Goal: Navigation & Orientation: Understand site structure

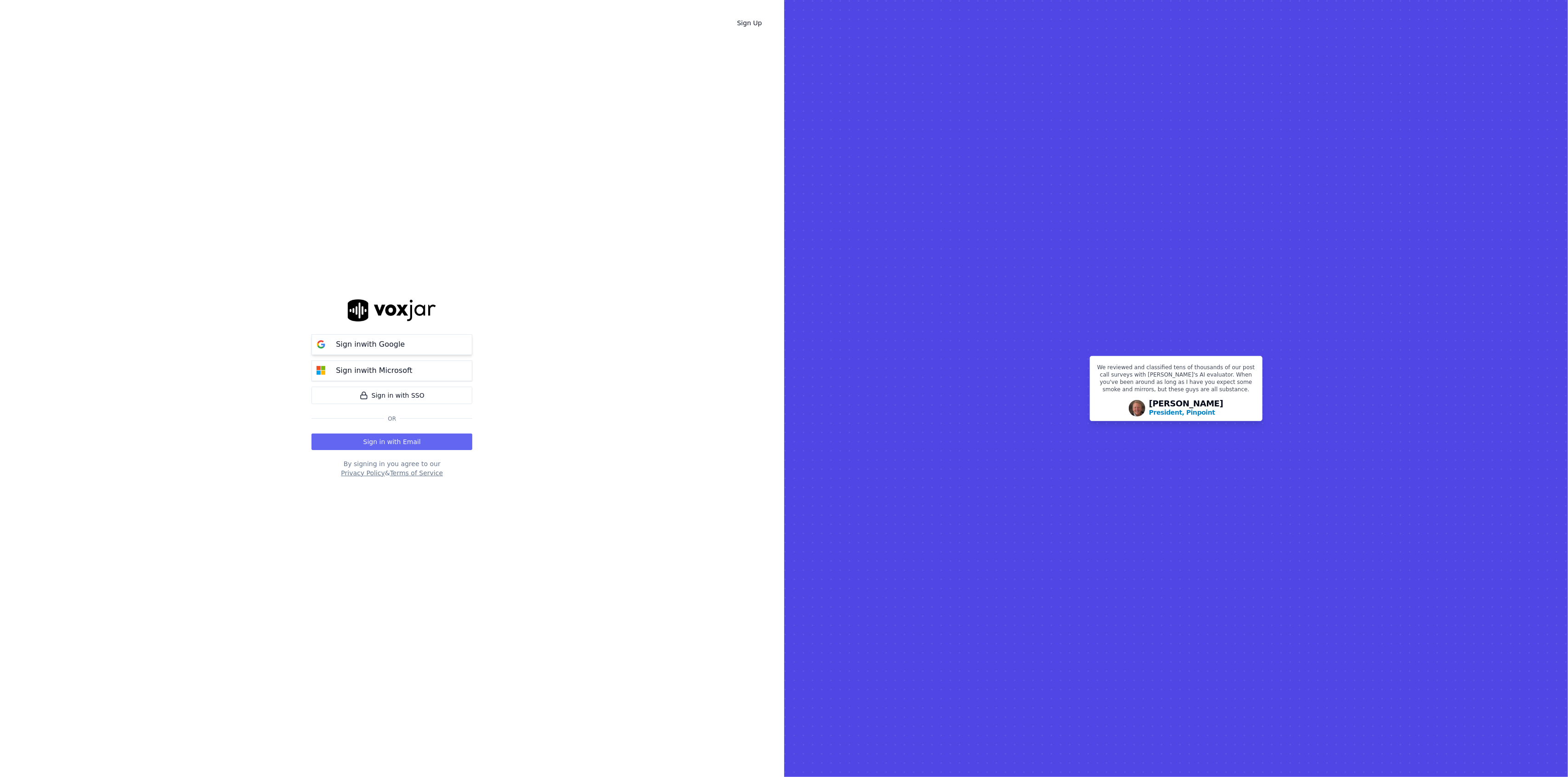
click at [379, 347] on p "Sign in with Google" at bounding box center [370, 344] width 69 height 11
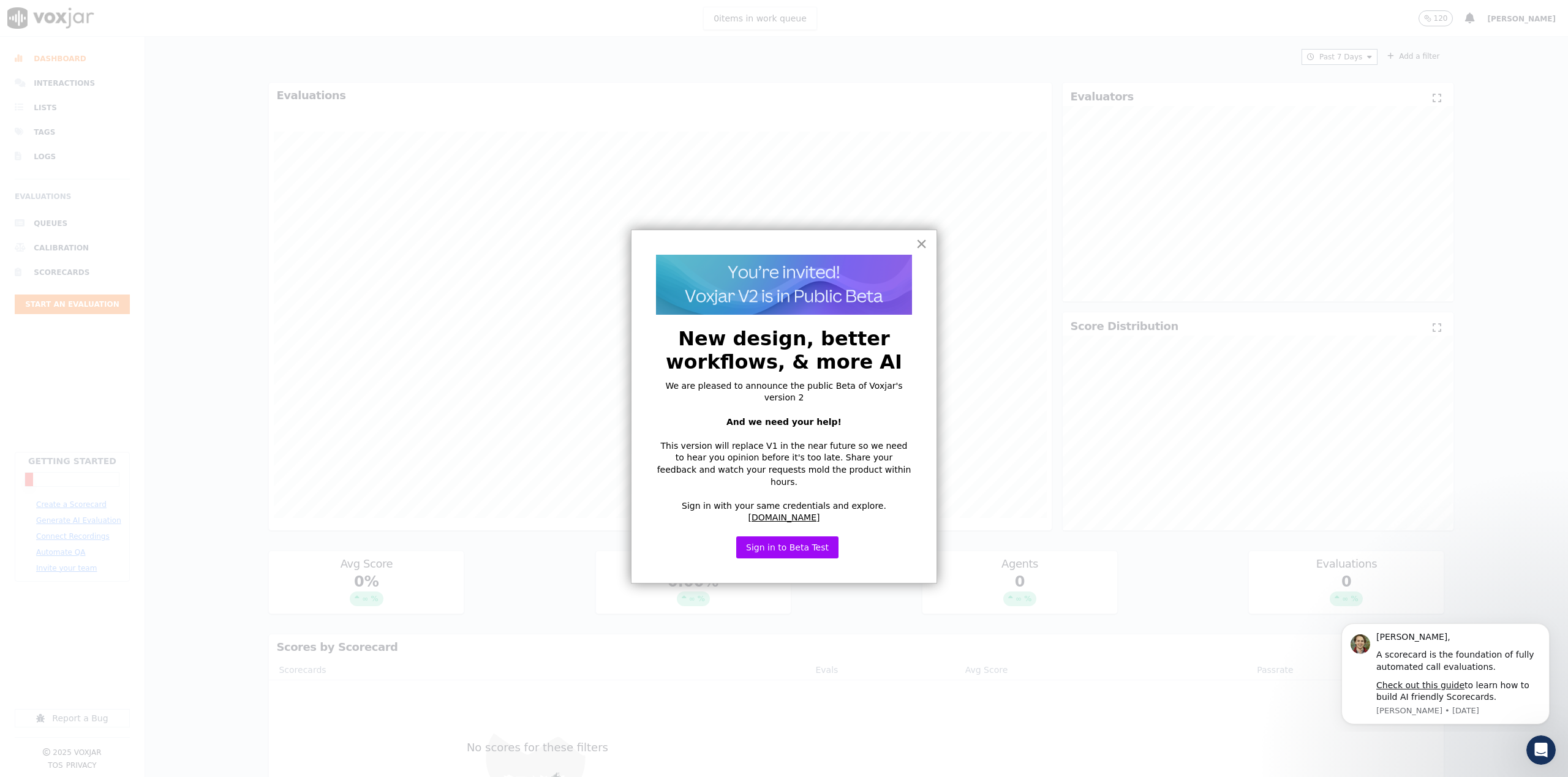
click at [926, 247] on button "×" at bounding box center [921, 243] width 12 height 19
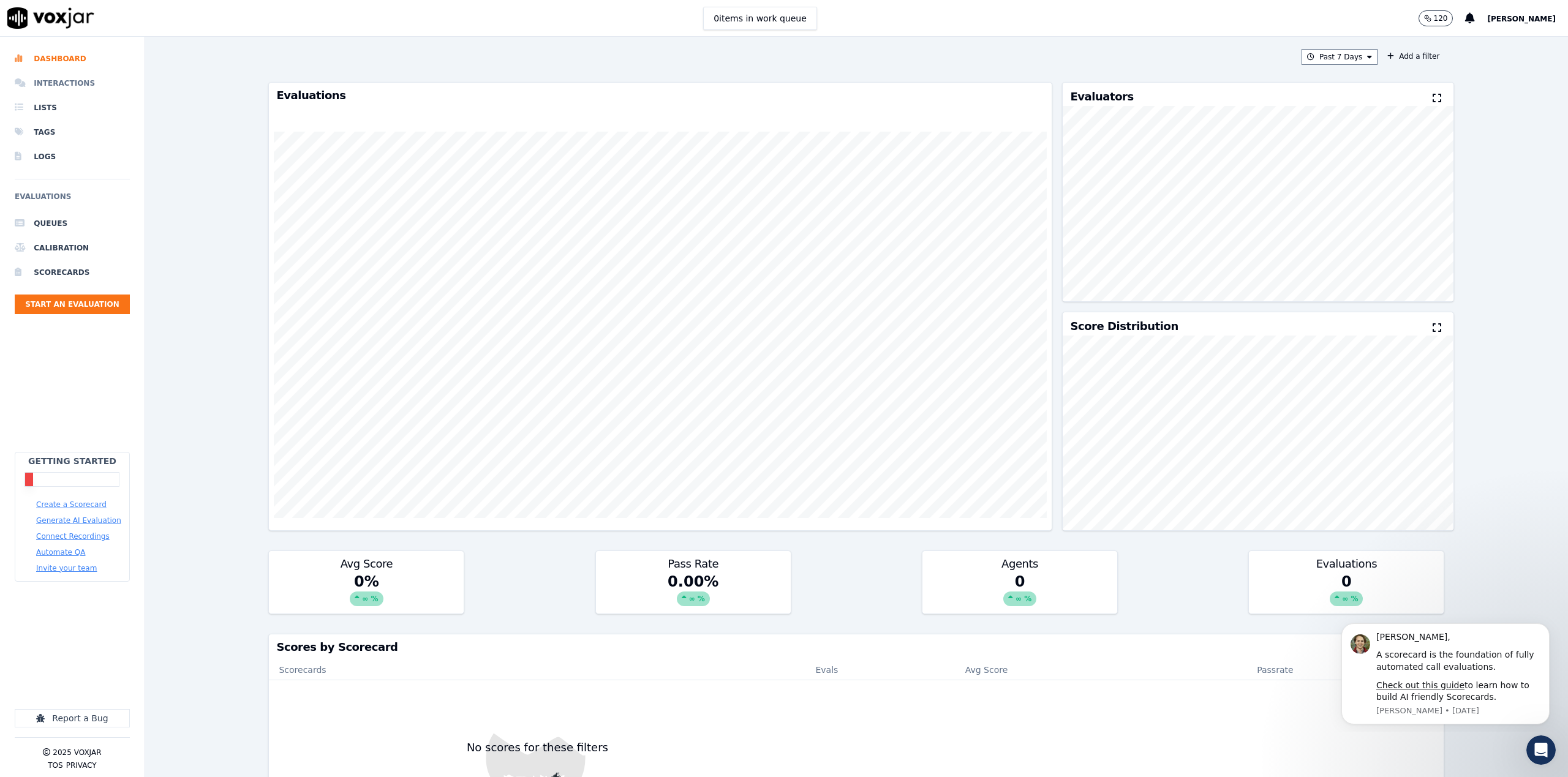
click at [67, 79] on li "Interactions" at bounding box center [72, 83] width 115 height 25
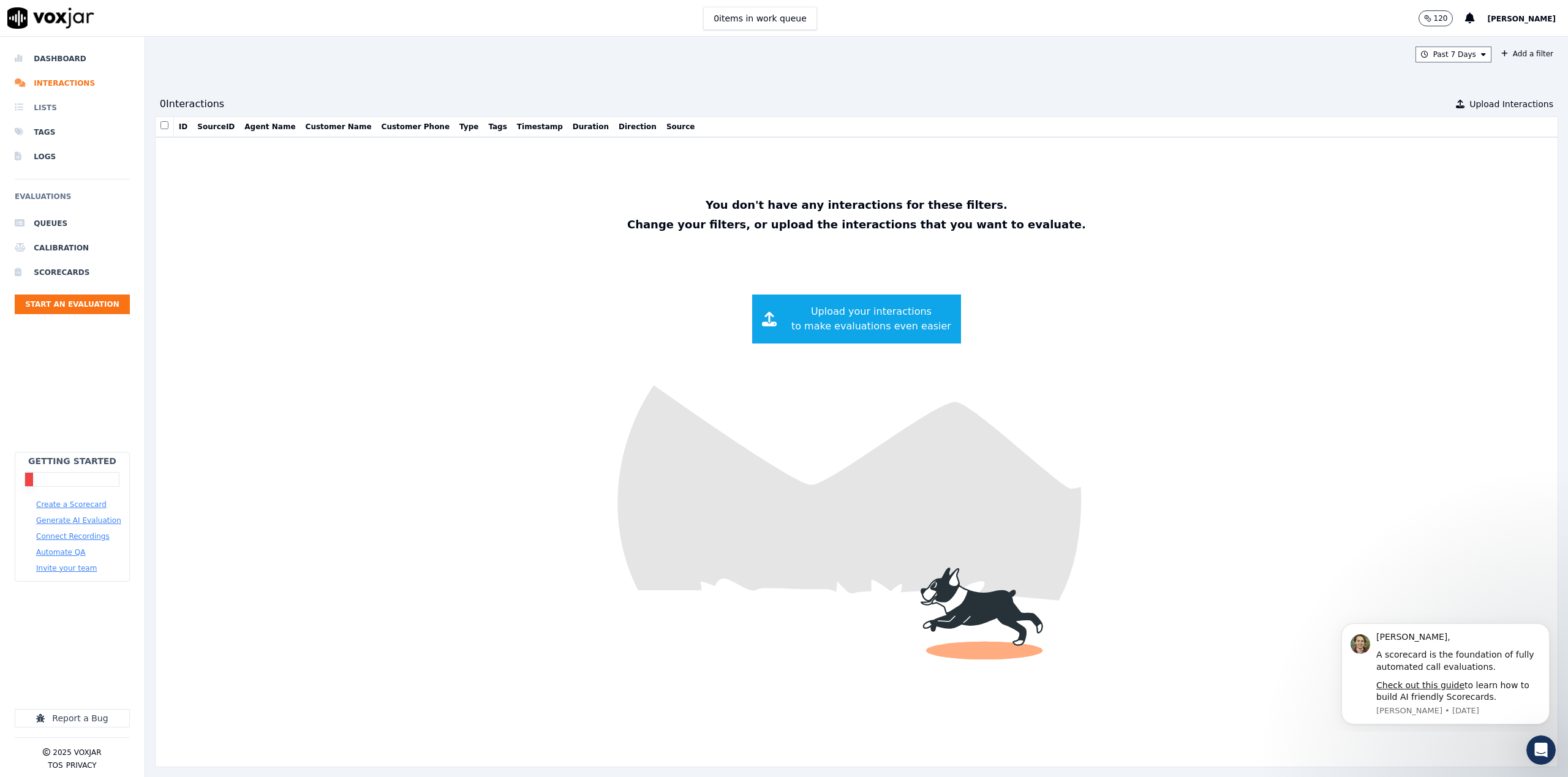
click at [33, 107] on li "Lists" at bounding box center [72, 108] width 115 height 25
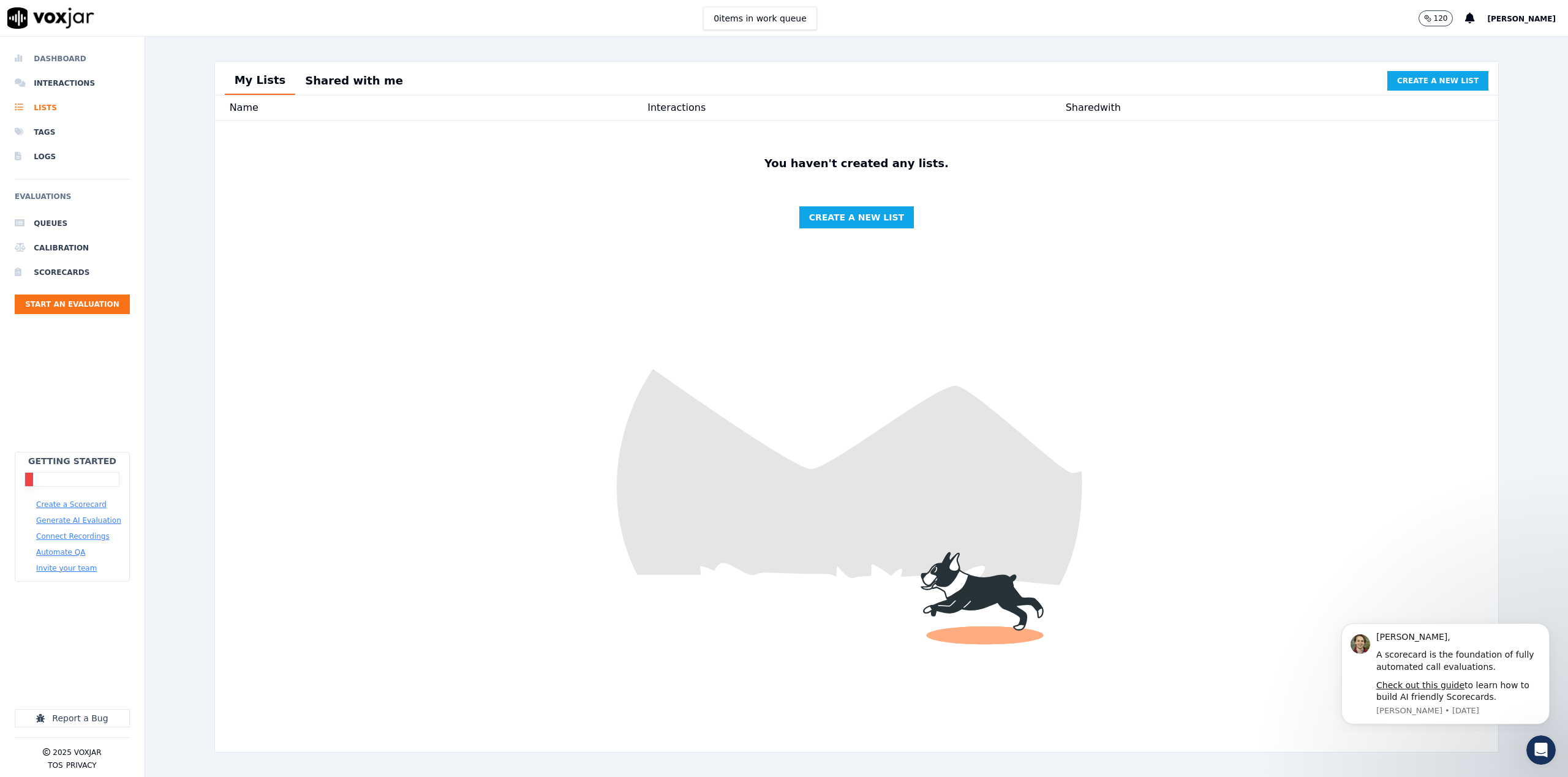
click at [50, 51] on li "Dashboard" at bounding box center [72, 58] width 115 height 25
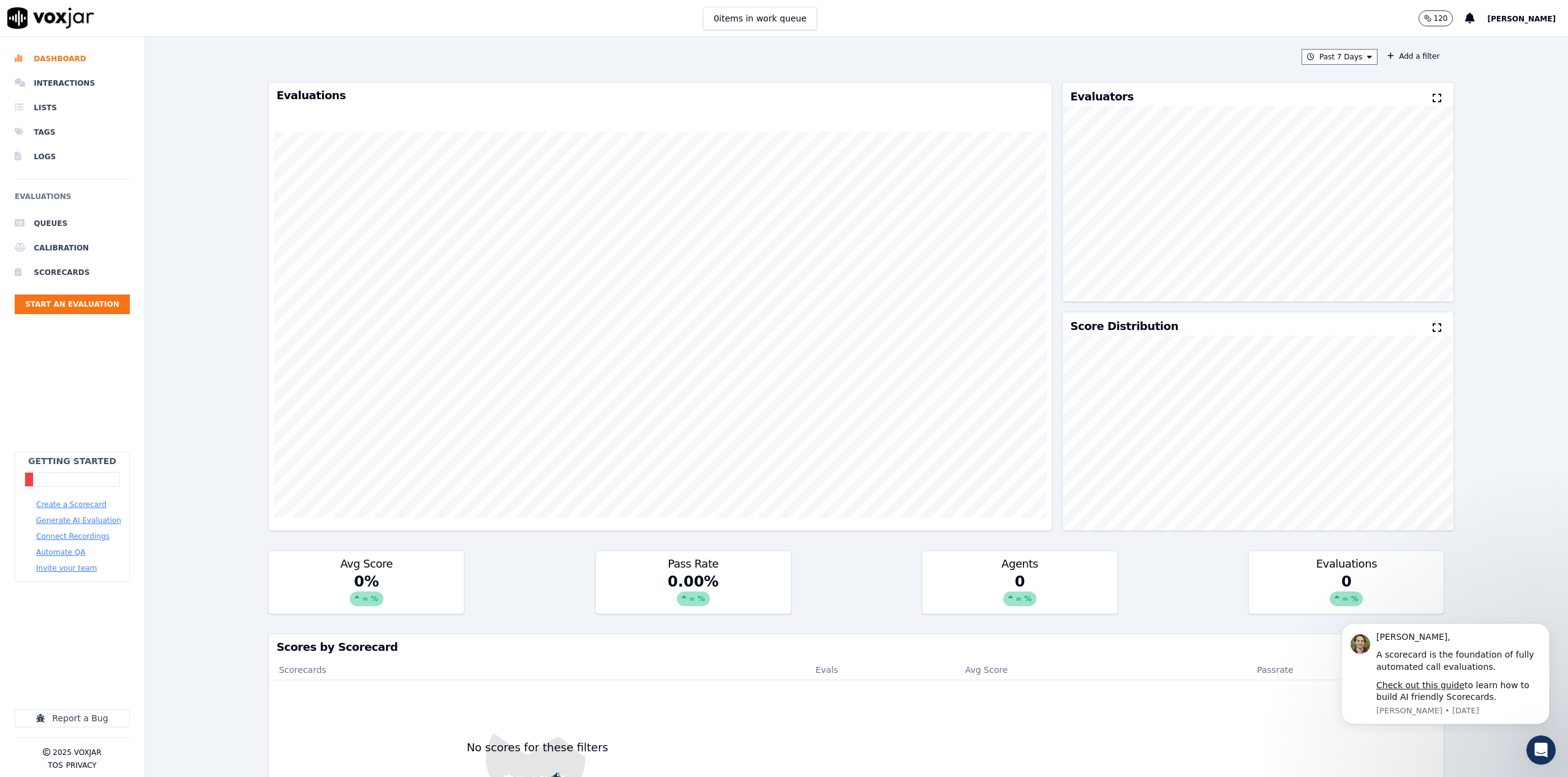
click at [1523, 19] on span "[PERSON_NAME]" at bounding box center [1521, 18] width 68 height 8
click at [1470, 42] on div "Settings" at bounding box center [1495, 40] width 132 height 19
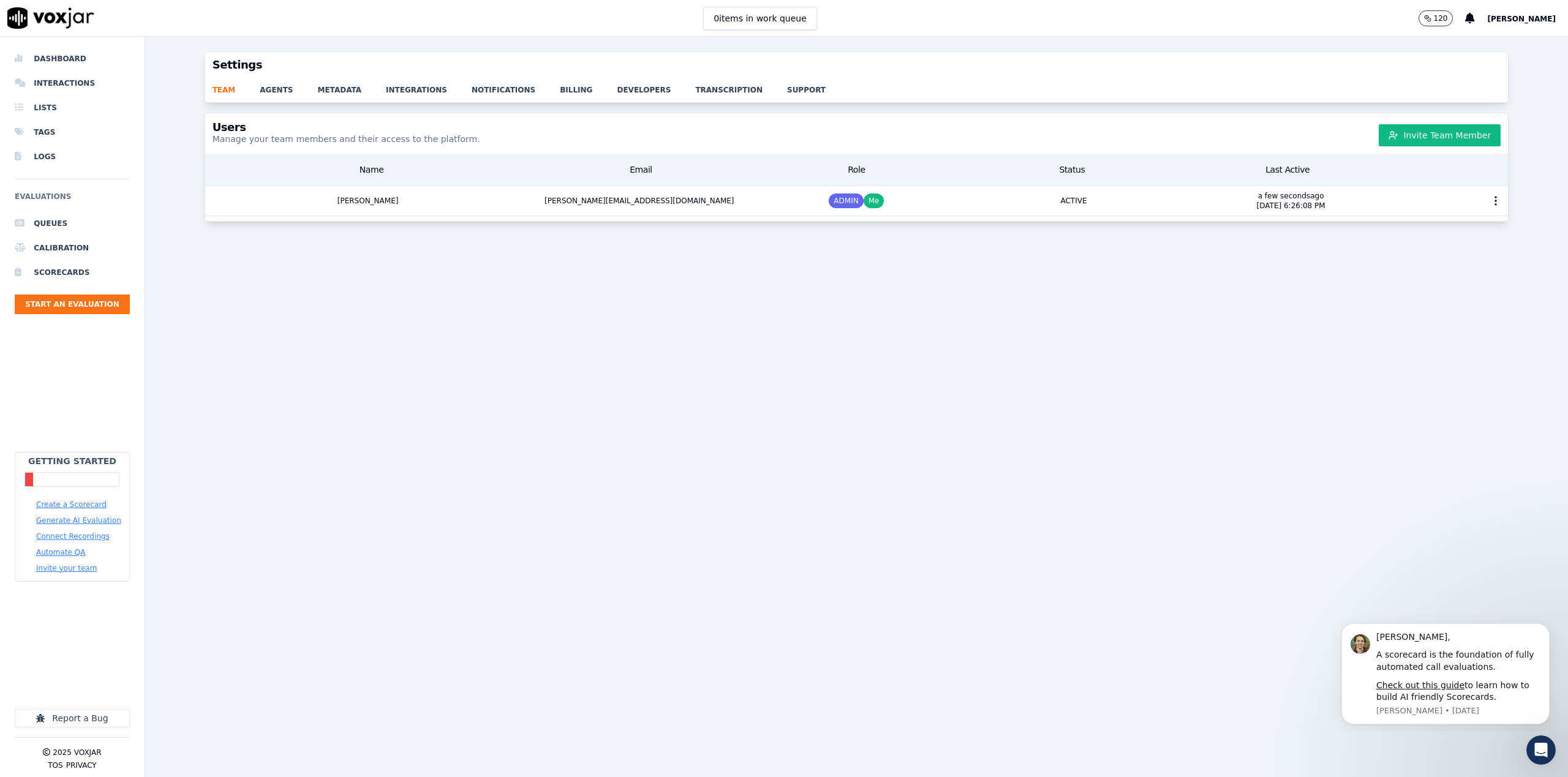
click at [73, 535] on button "Connect Recordings" at bounding box center [73, 536] width 73 height 10
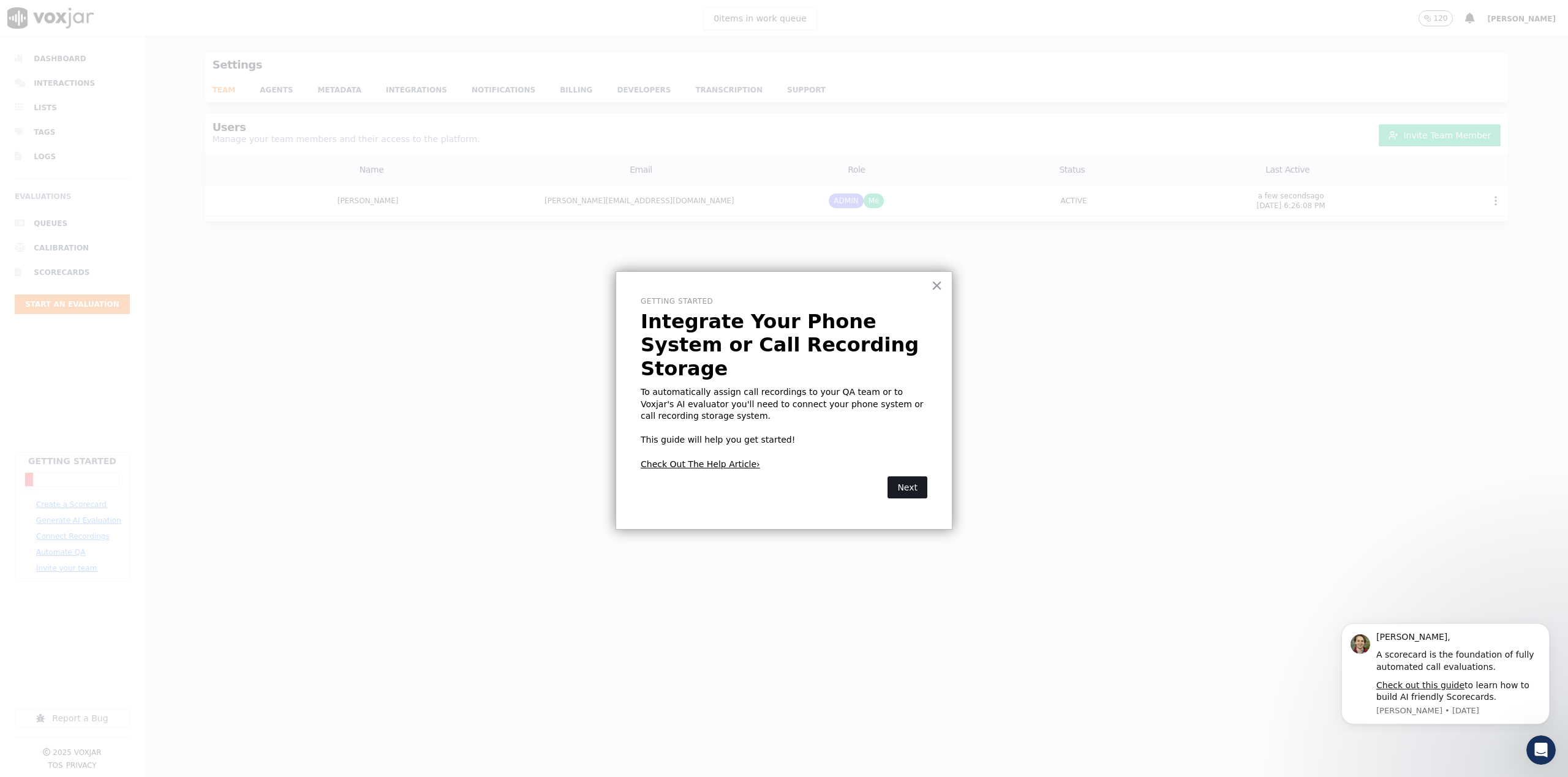
click at [905, 477] on button "Next" at bounding box center [908, 488] width 40 height 22
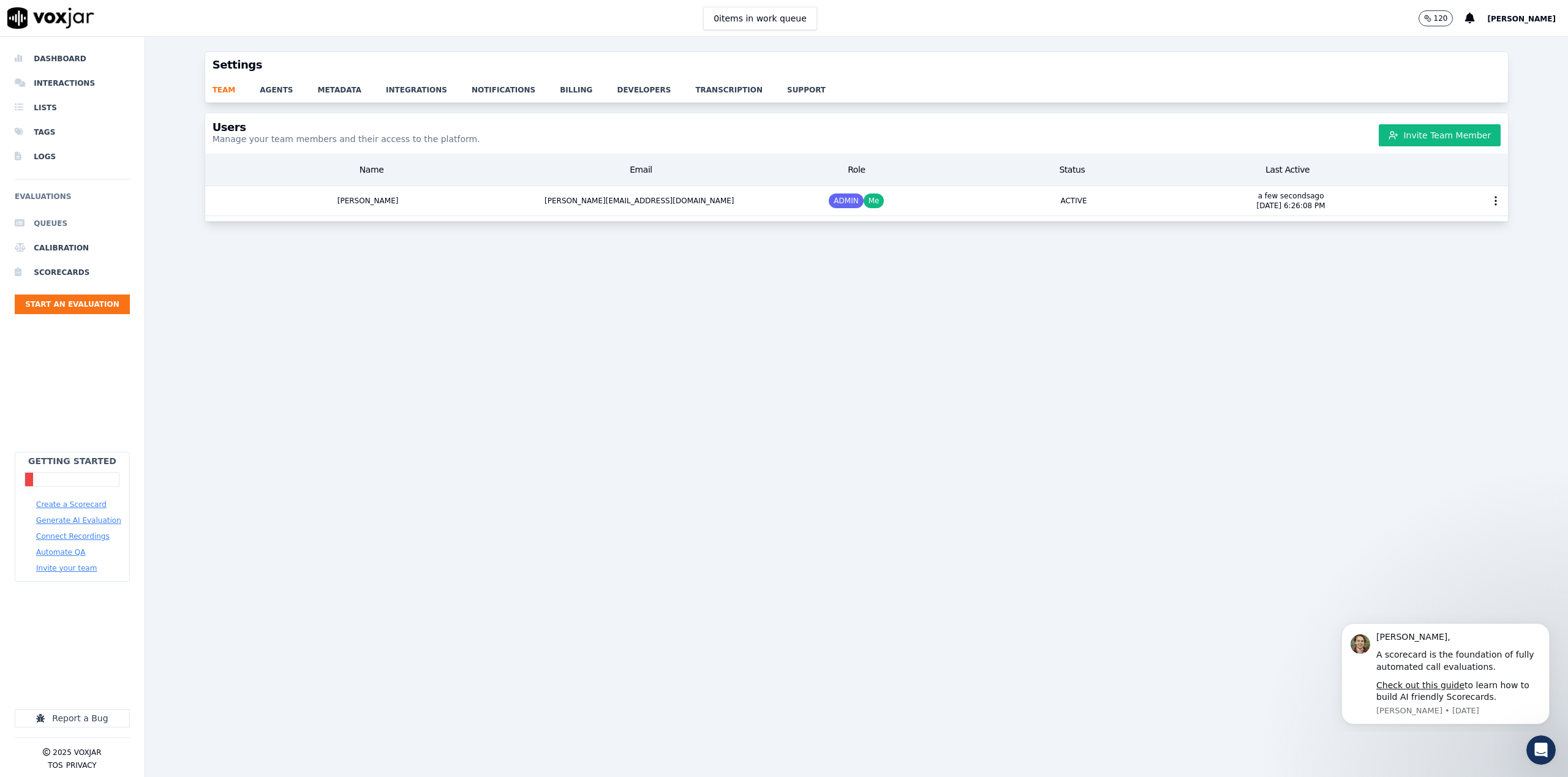
click at [47, 218] on li "Queues" at bounding box center [72, 223] width 115 height 25
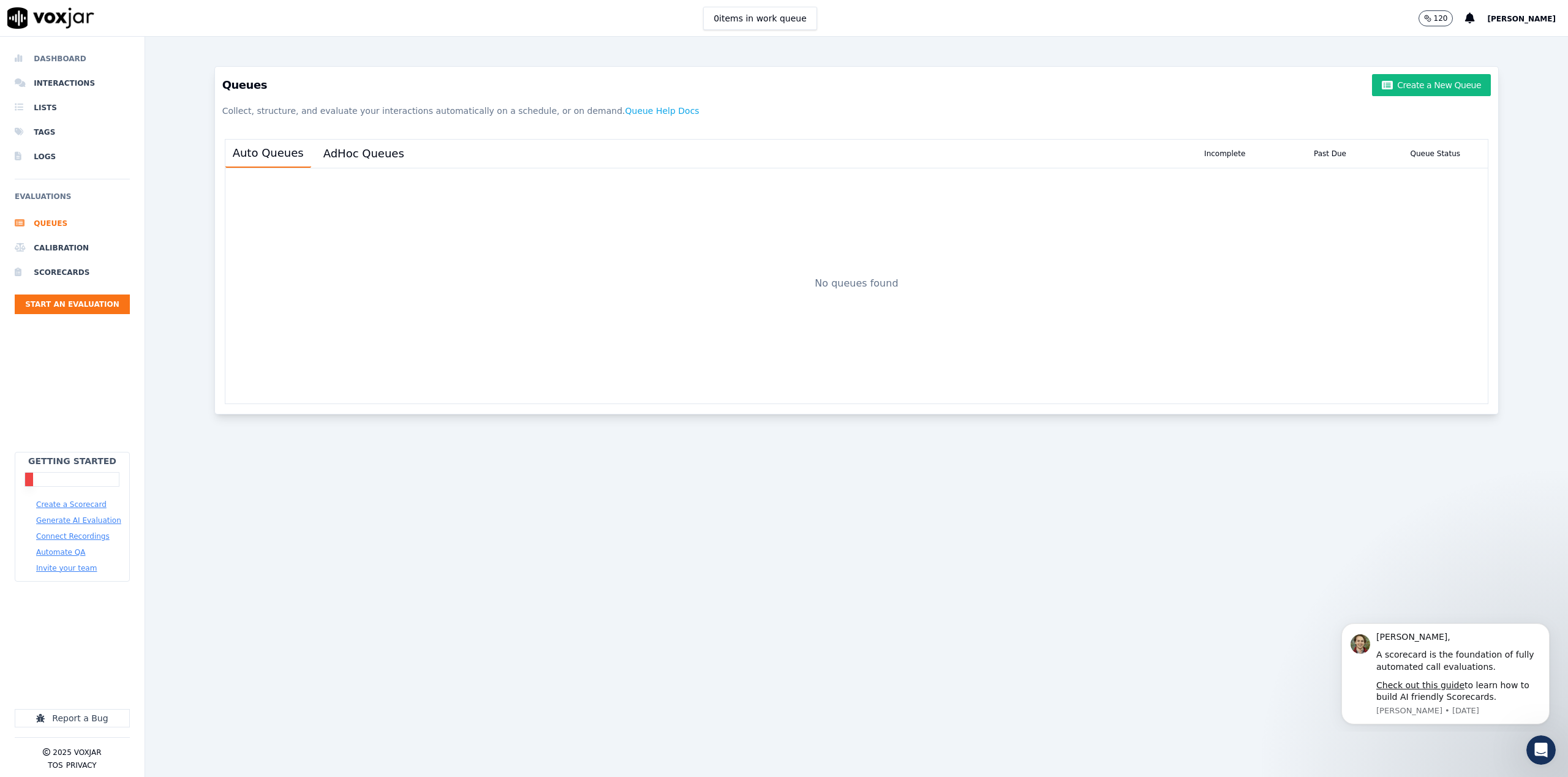
click at [68, 58] on li "Dashboard" at bounding box center [72, 58] width 115 height 25
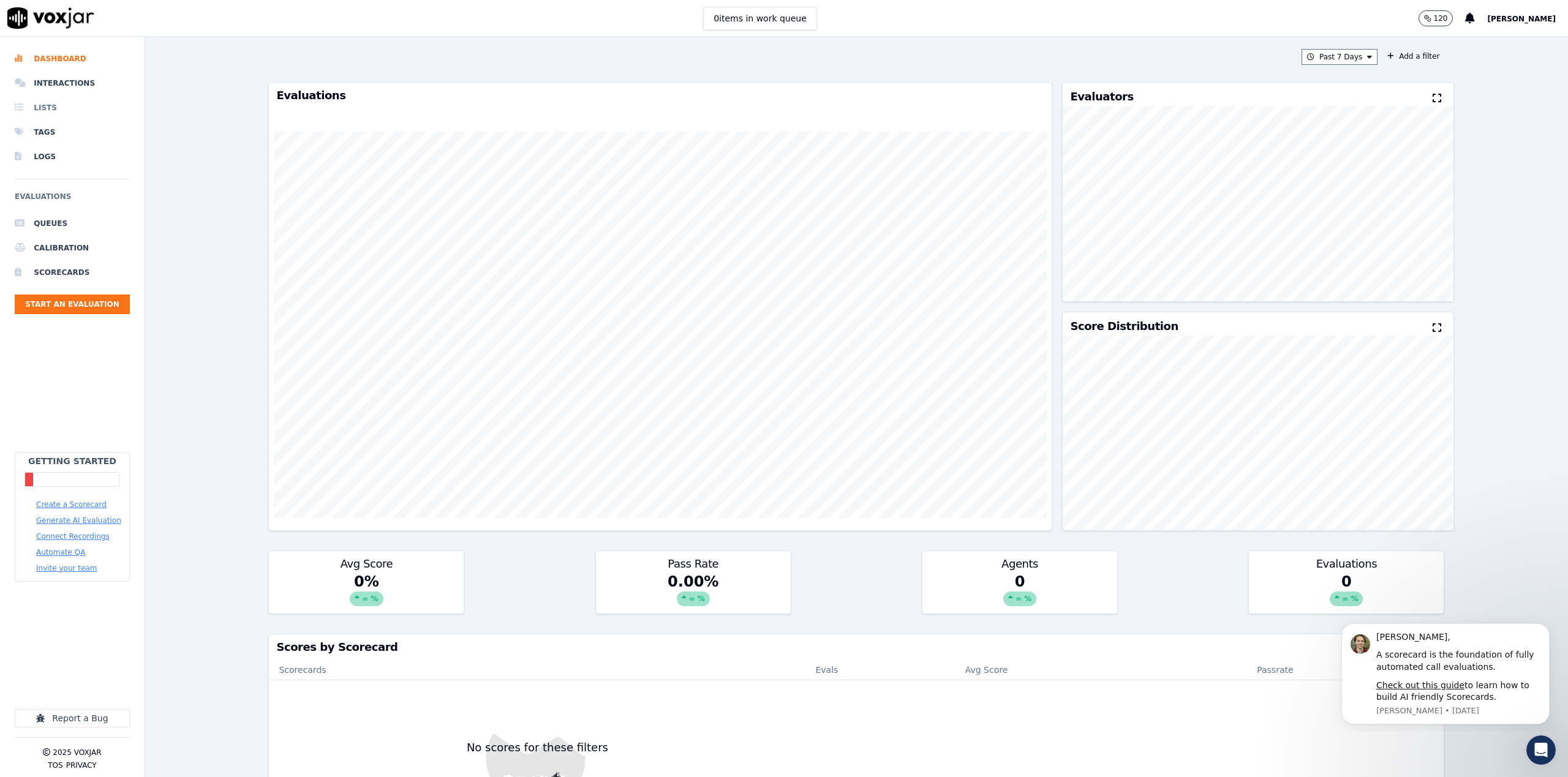
click at [50, 106] on li "Lists" at bounding box center [72, 108] width 115 height 25
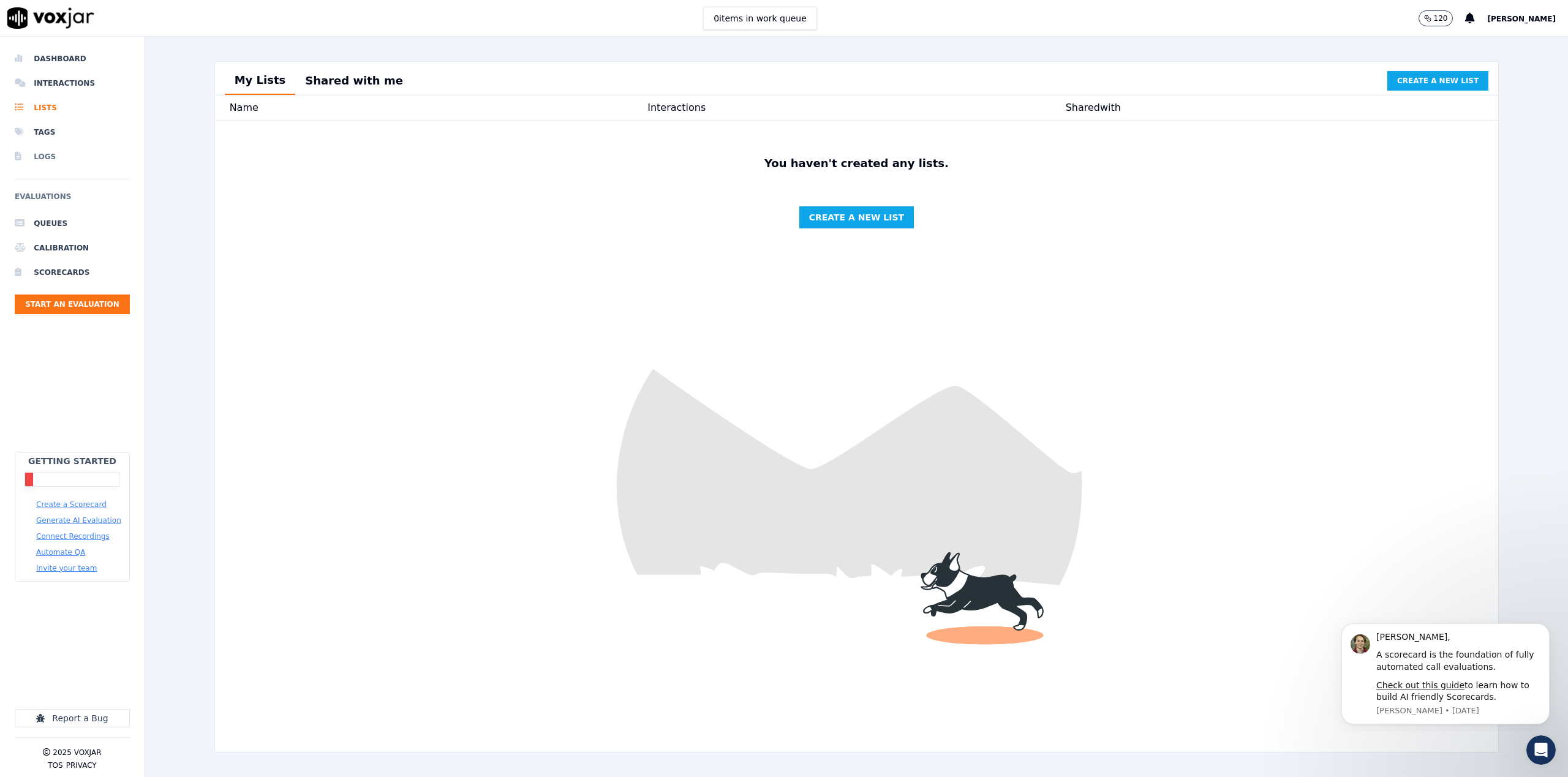
click at [27, 146] on li "Logs" at bounding box center [72, 156] width 115 height 25
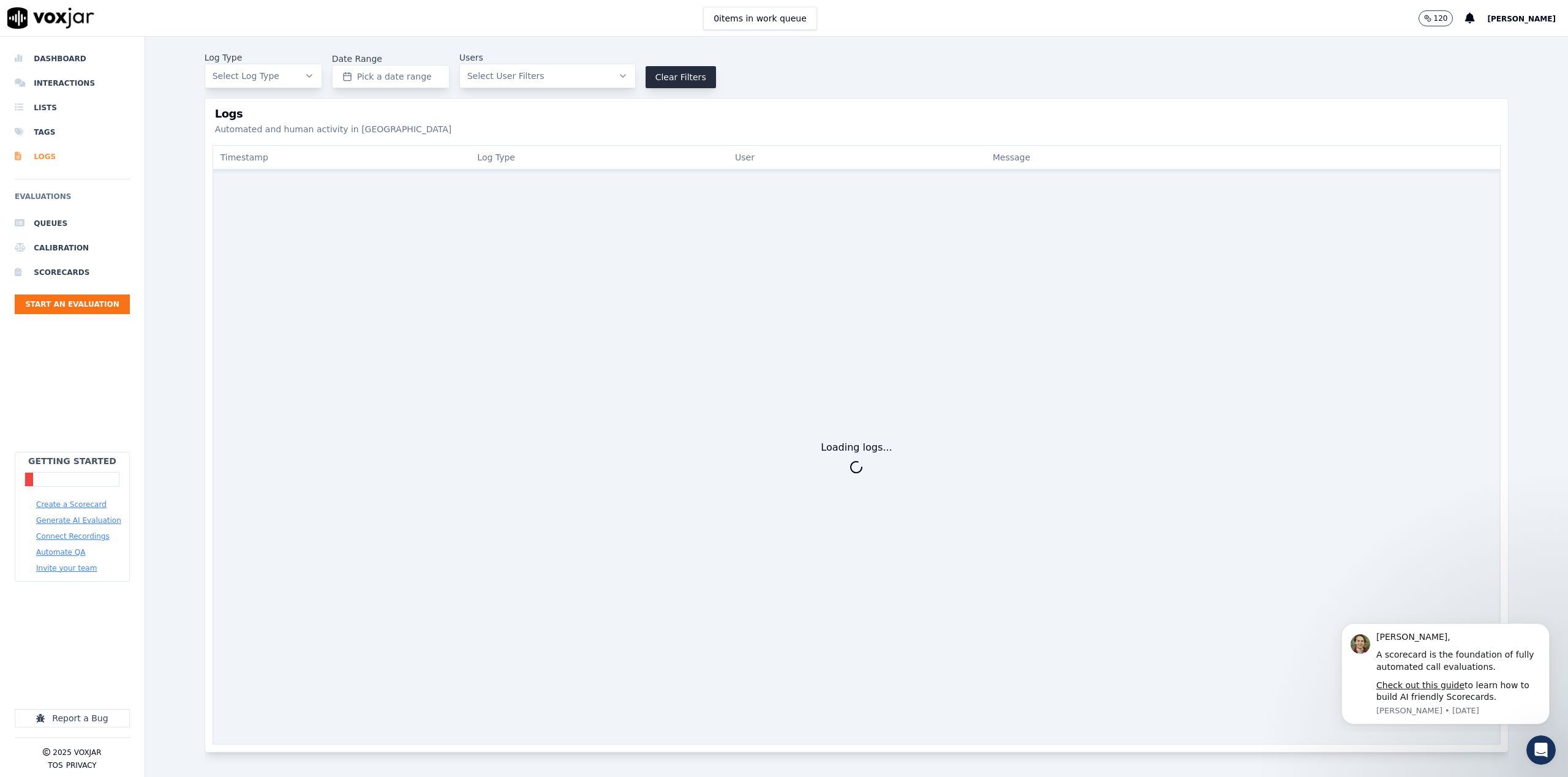
click at [44, 155] on li "Logs" at bounding box center [72, 156] width 115 height 25
click at [34, 220] on li "Queues" at bounding box center [72, 223] width 115 height 25
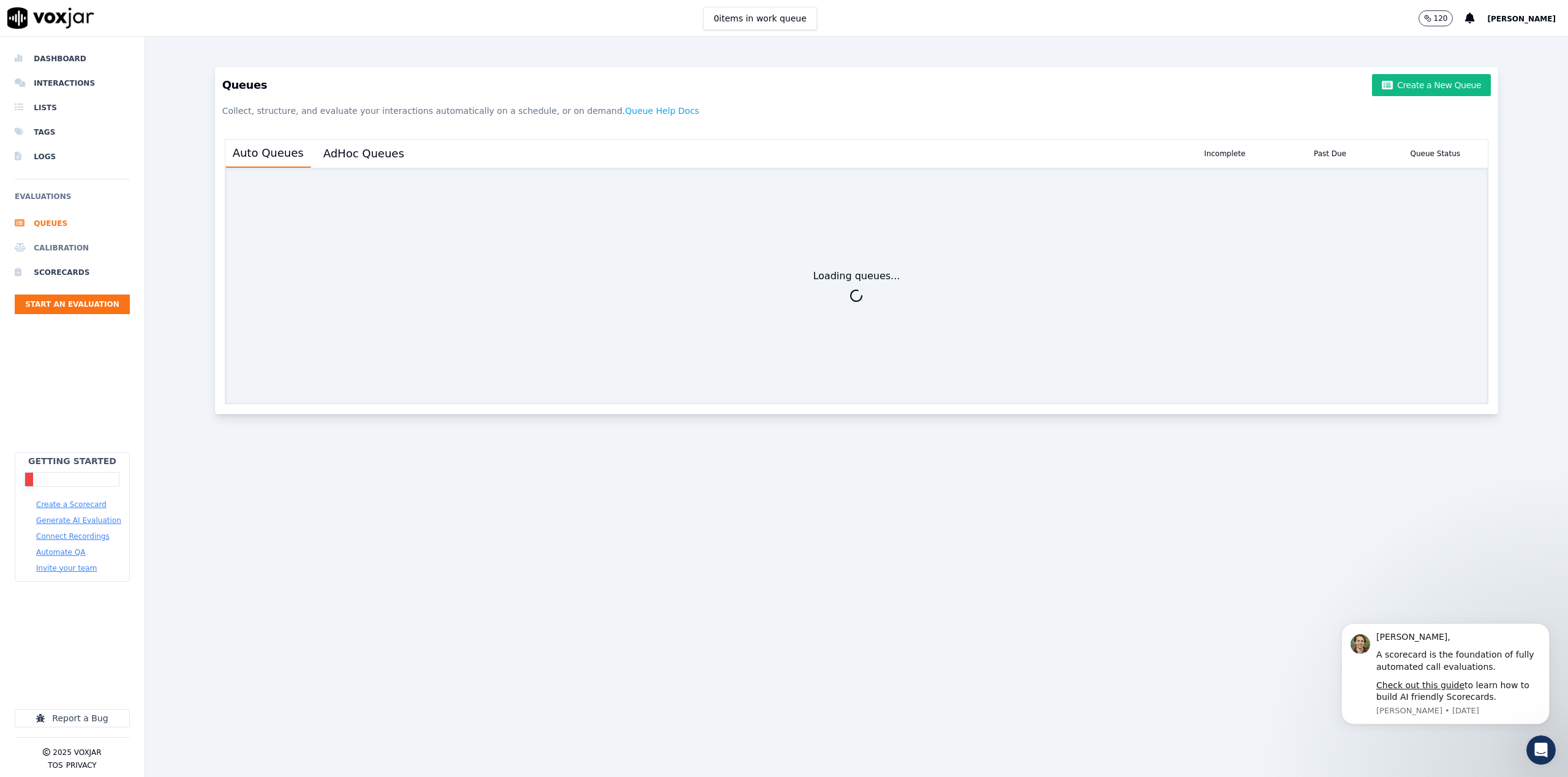
click at [57, 239] on li "Calibration" at bounding box center [72, 247] width 115 height 25
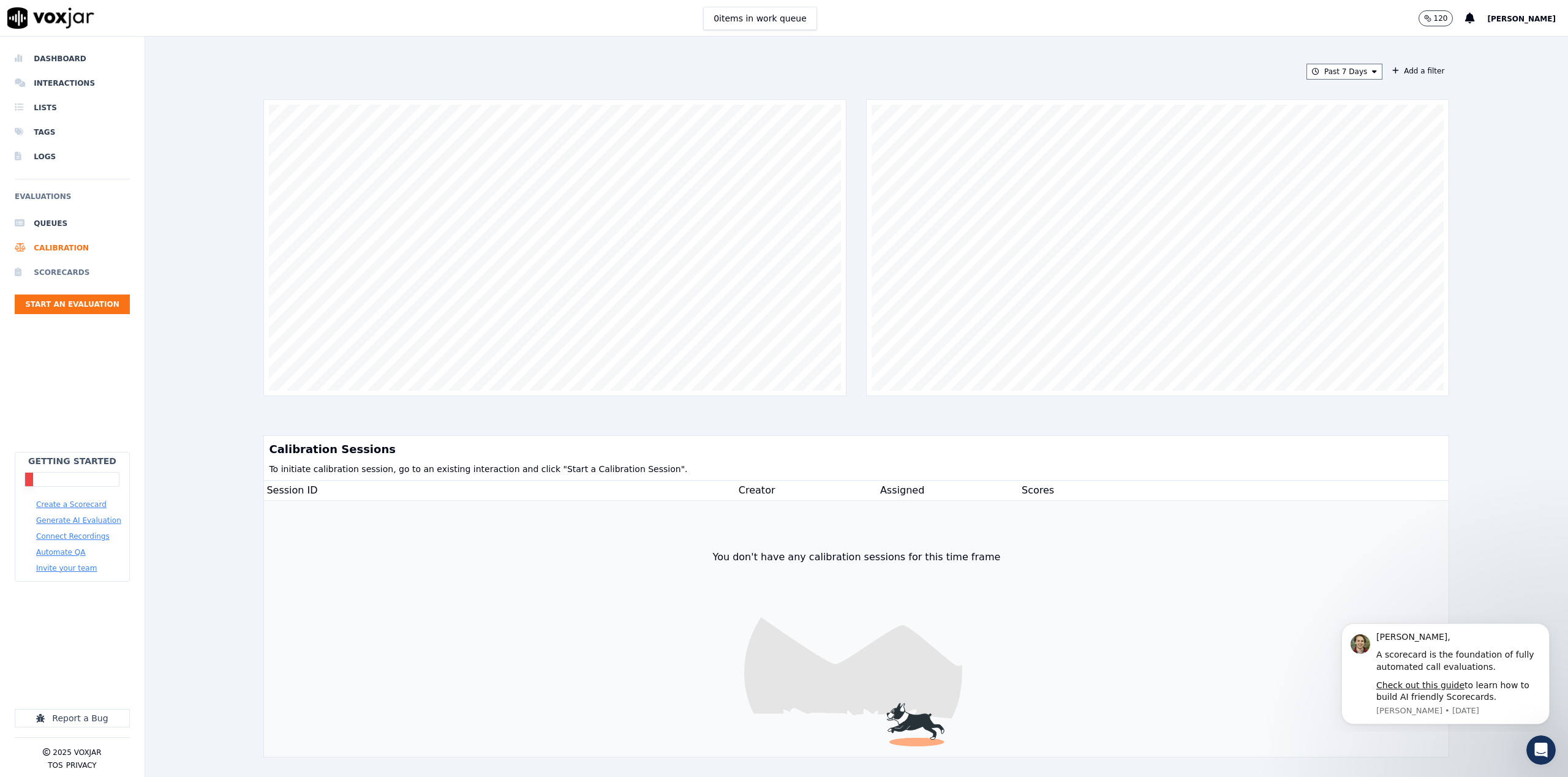
click at [60, 278] on li "Scorecards" at bounding box center [72, 272] width 115 height 25
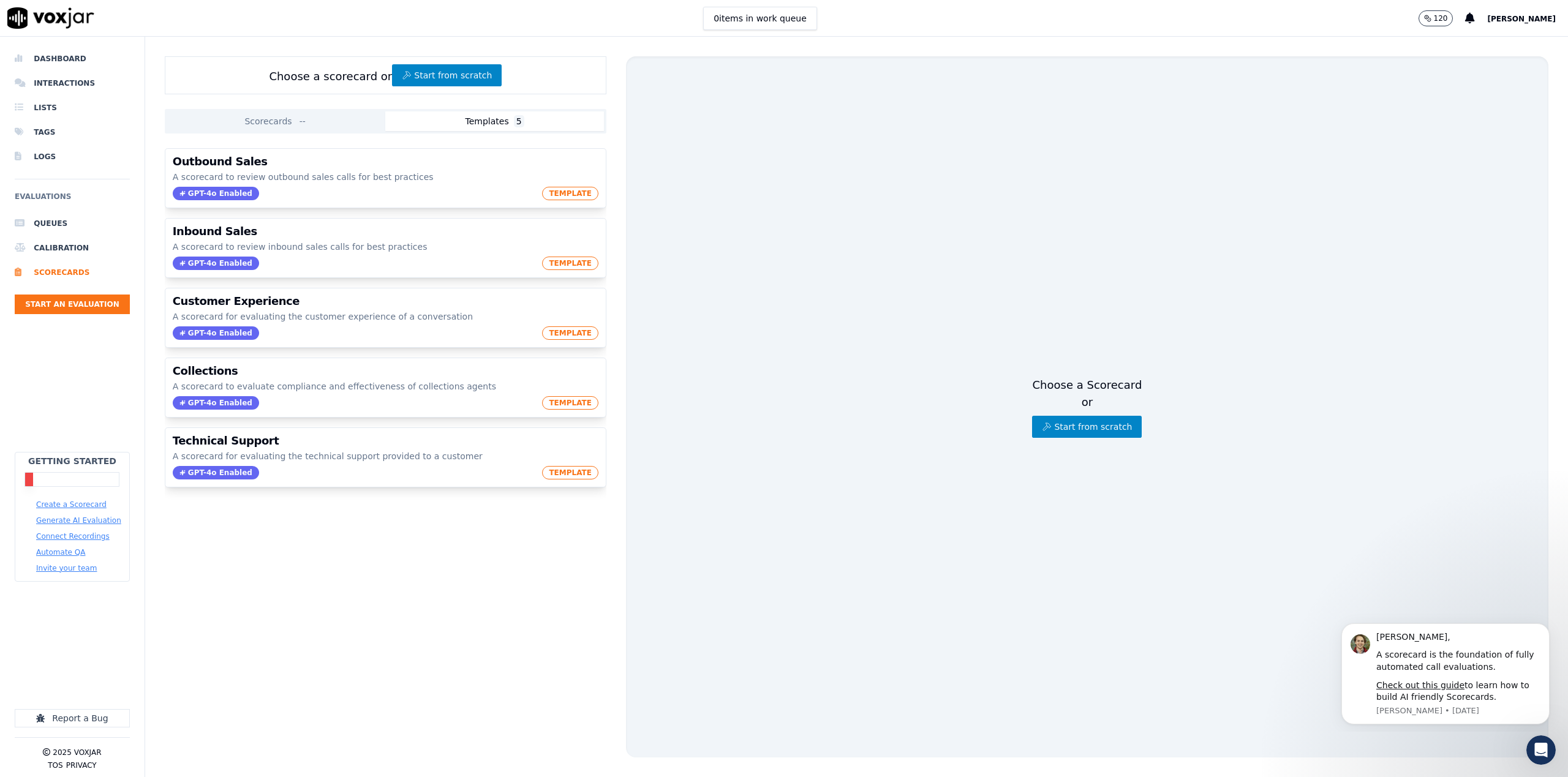
click at [68, 44] on div "Dashboard Interactions Lists Tags Logs Evaluations Queues Calibration Scorecard…" at bounding box center [72, 404] width 115 height 736
click at [66, 58] on li "Dashboard" at bounding box center [72, 58] width 115 height 25
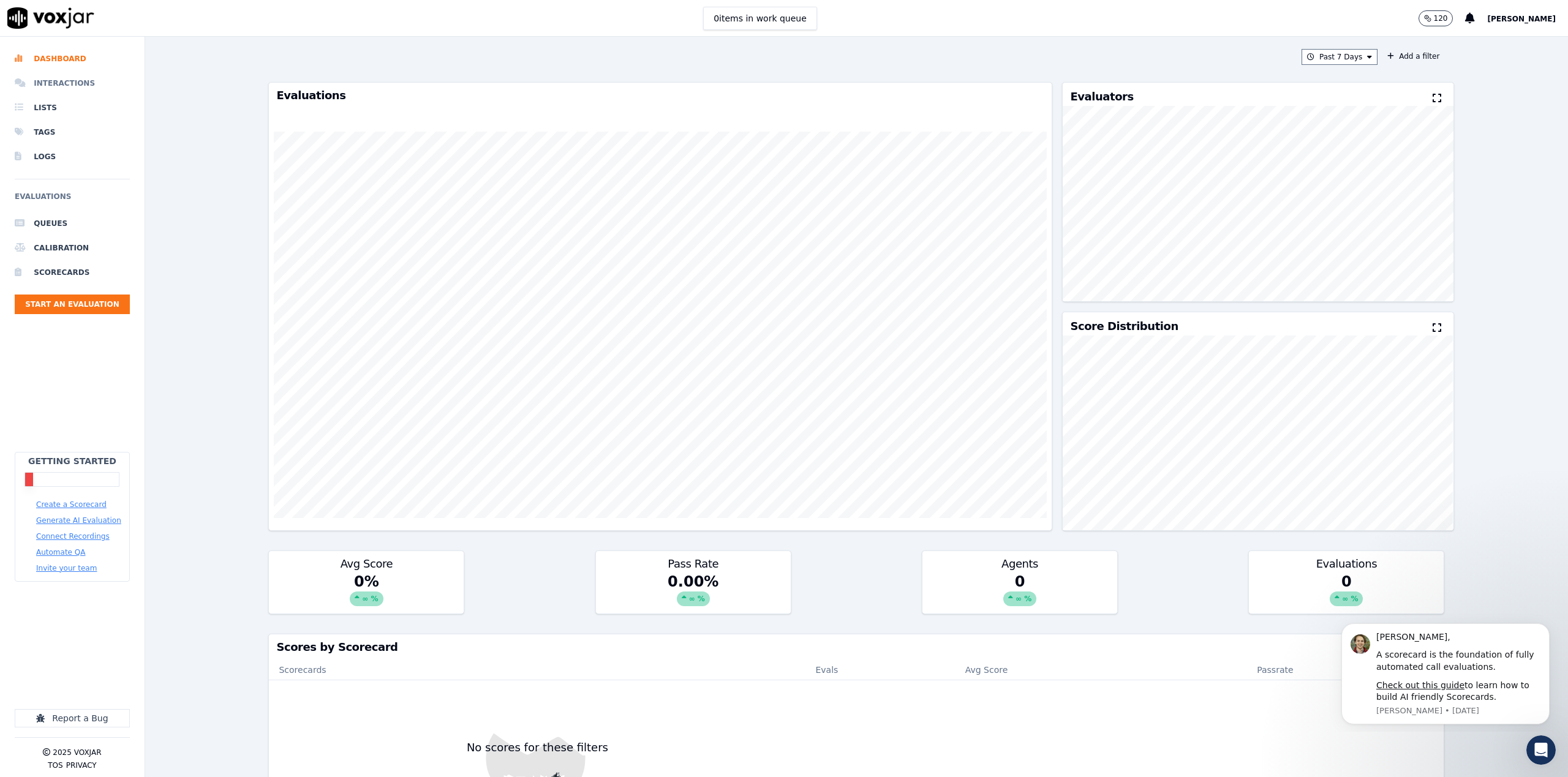
click at [96, 75] on li "Interactions" at bounding box center [72, 83] width 115 height 25
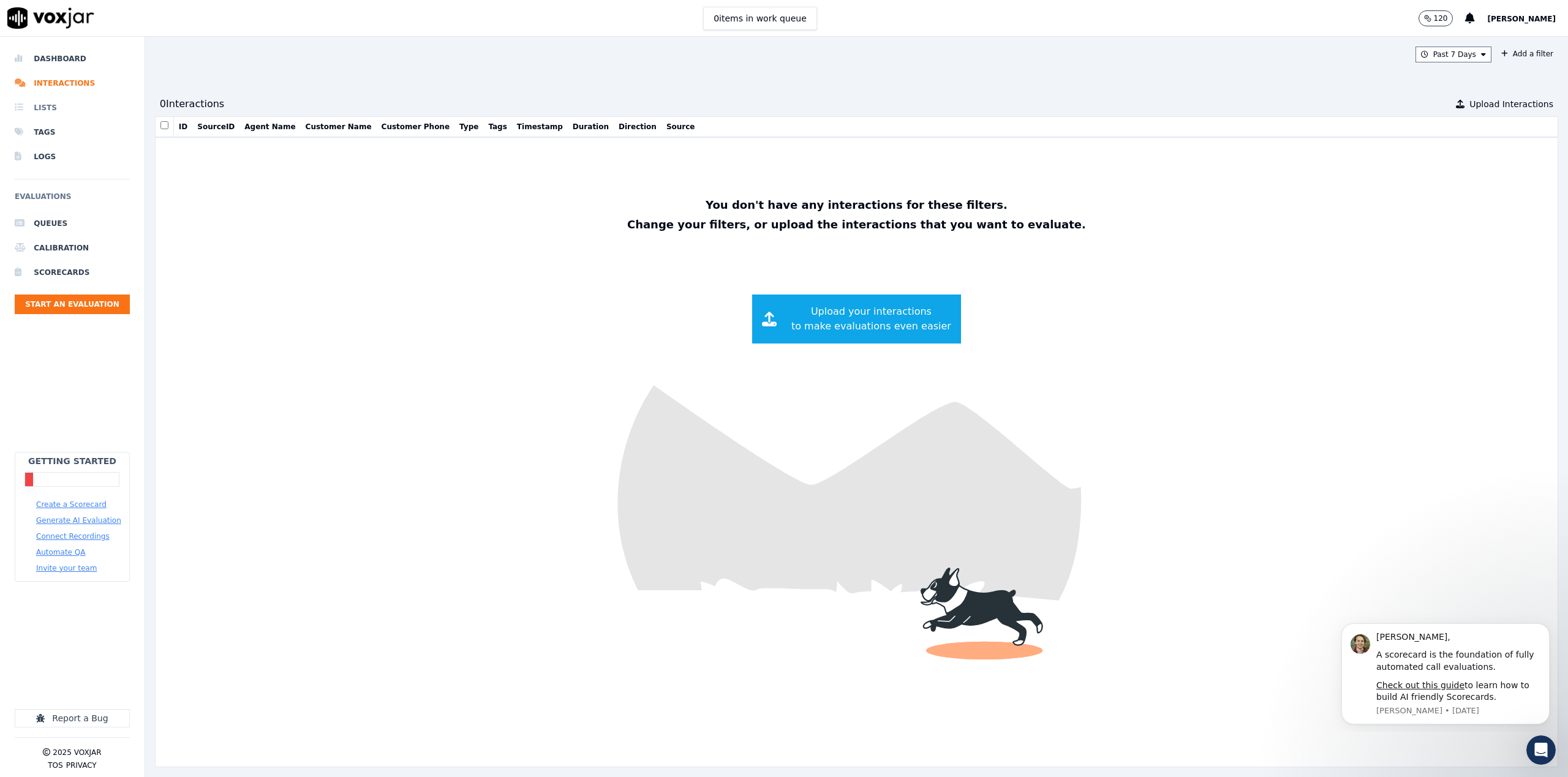
click at [43, 118] on li "Lists" at bounding box center [72, 108] width 115 height 25
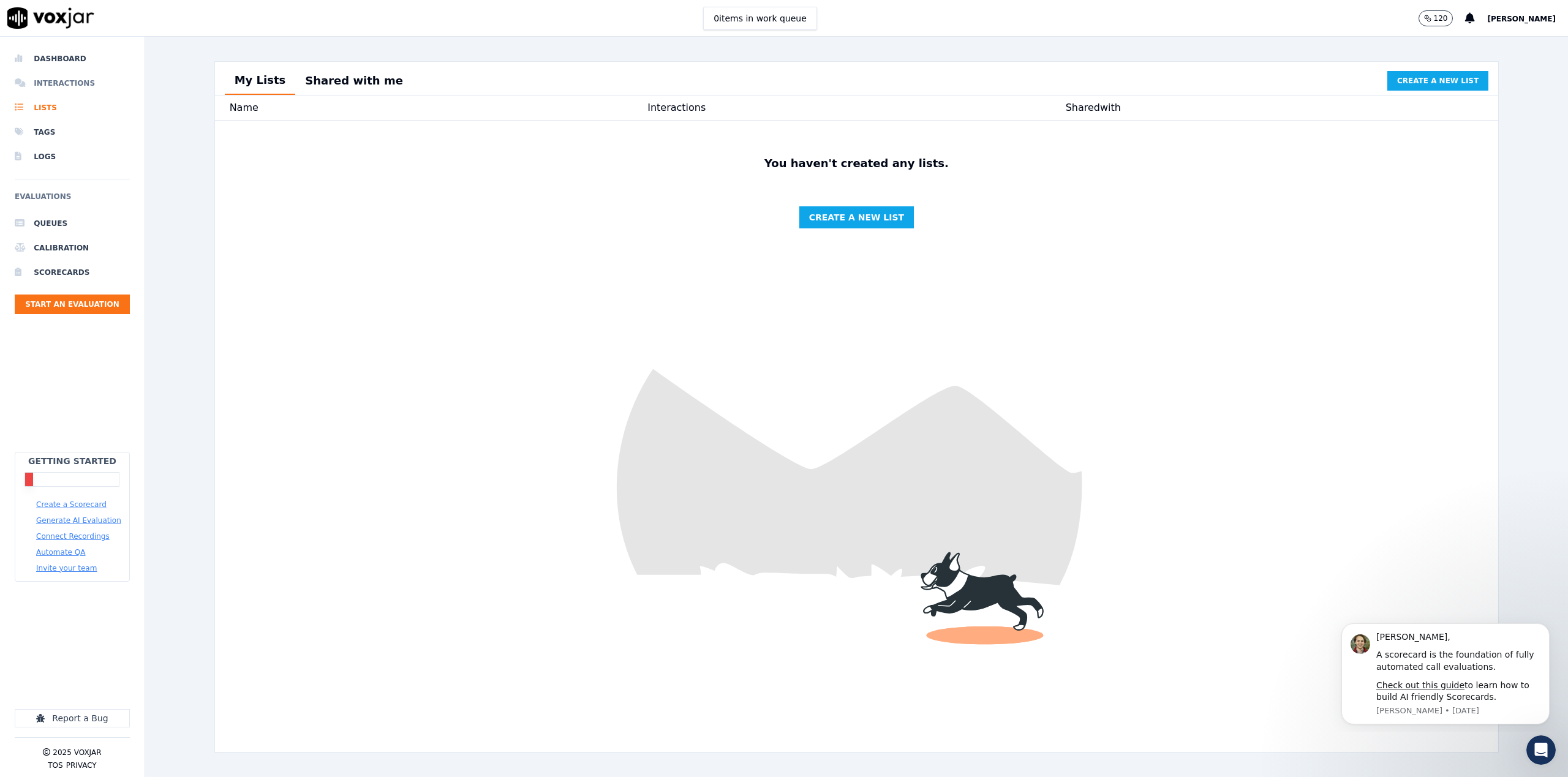
click at [49, 86] on li "Interactions" at bounding box center [72, 83] width 115 height 25
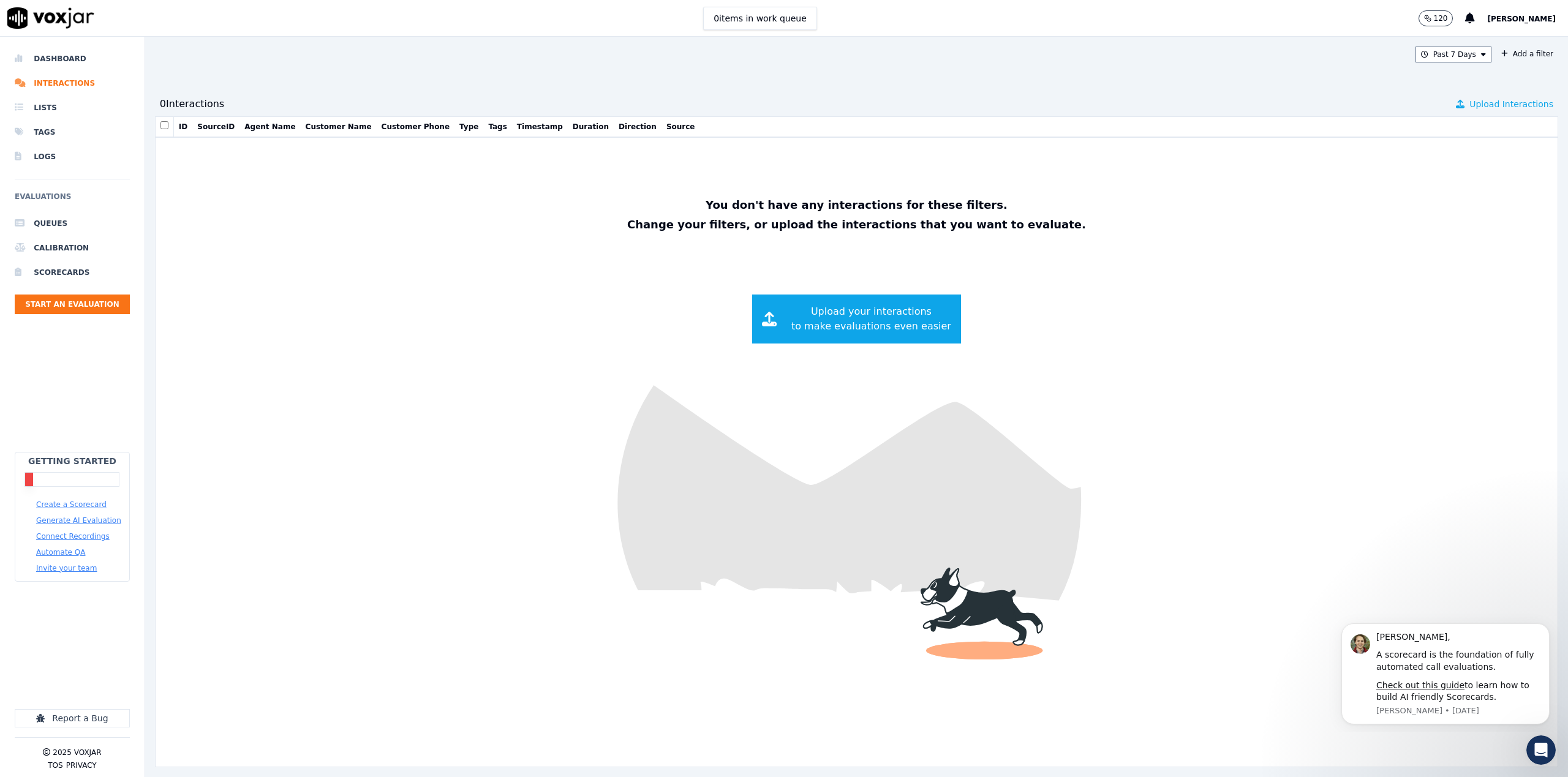
click at [1490, 107] on span "Upload Interactions" at bounding box center [1511, 103] width 84 height 12
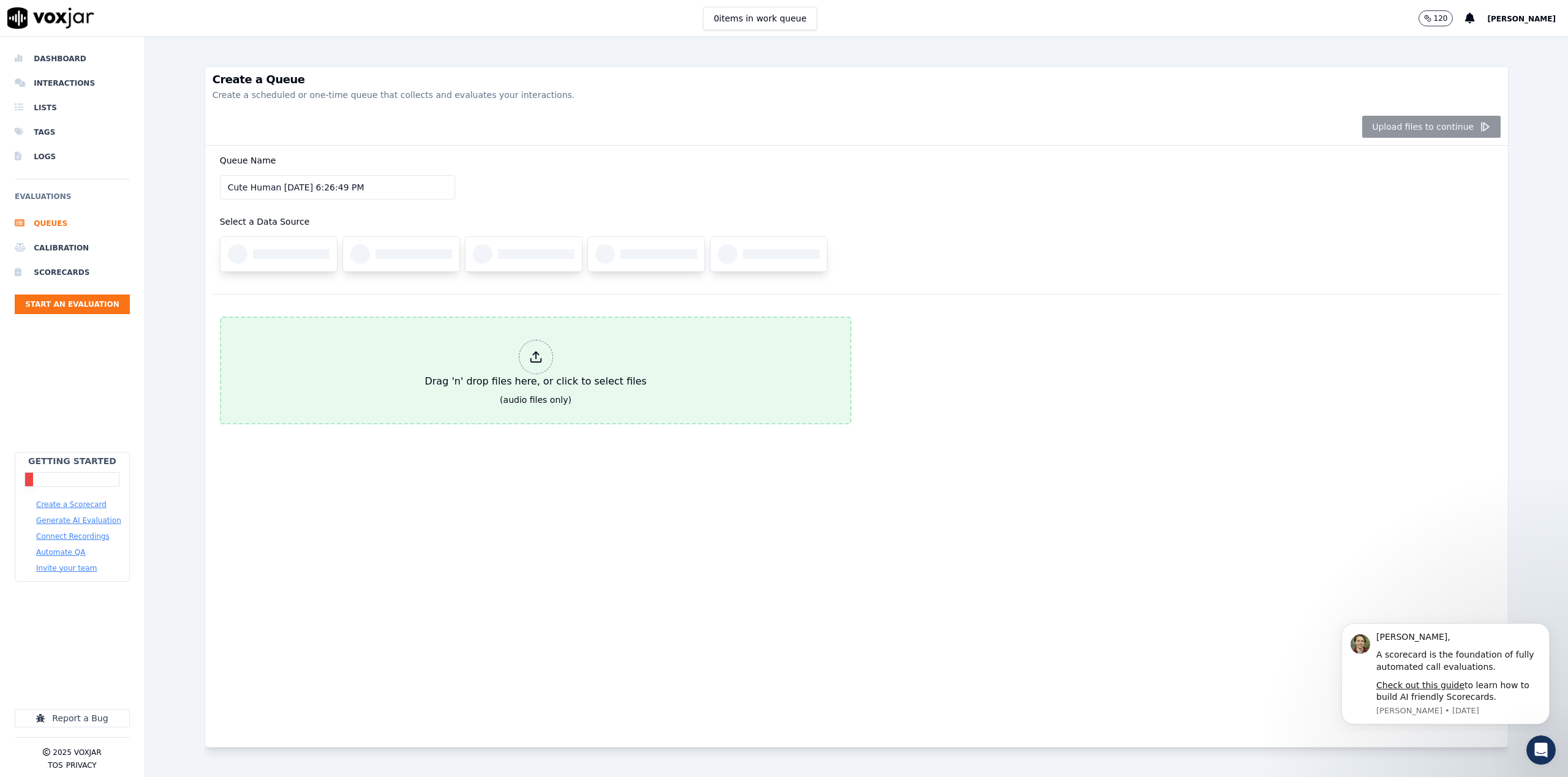
click at [539, 345] on div at bounding box center [536, 357] width 35 height 35
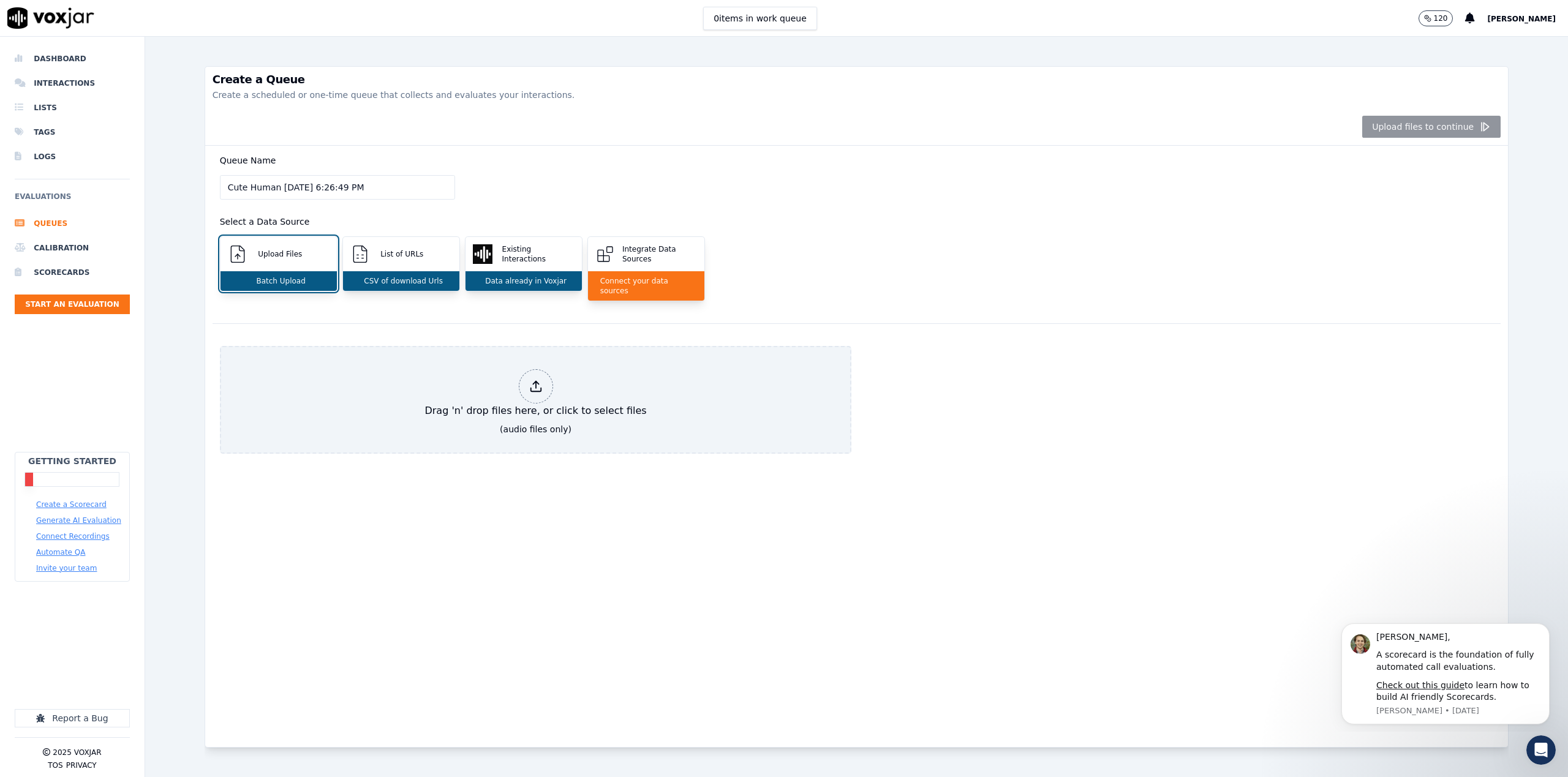
click at [13, 21] on img at bounding box center [50, 17] width 87 height 21
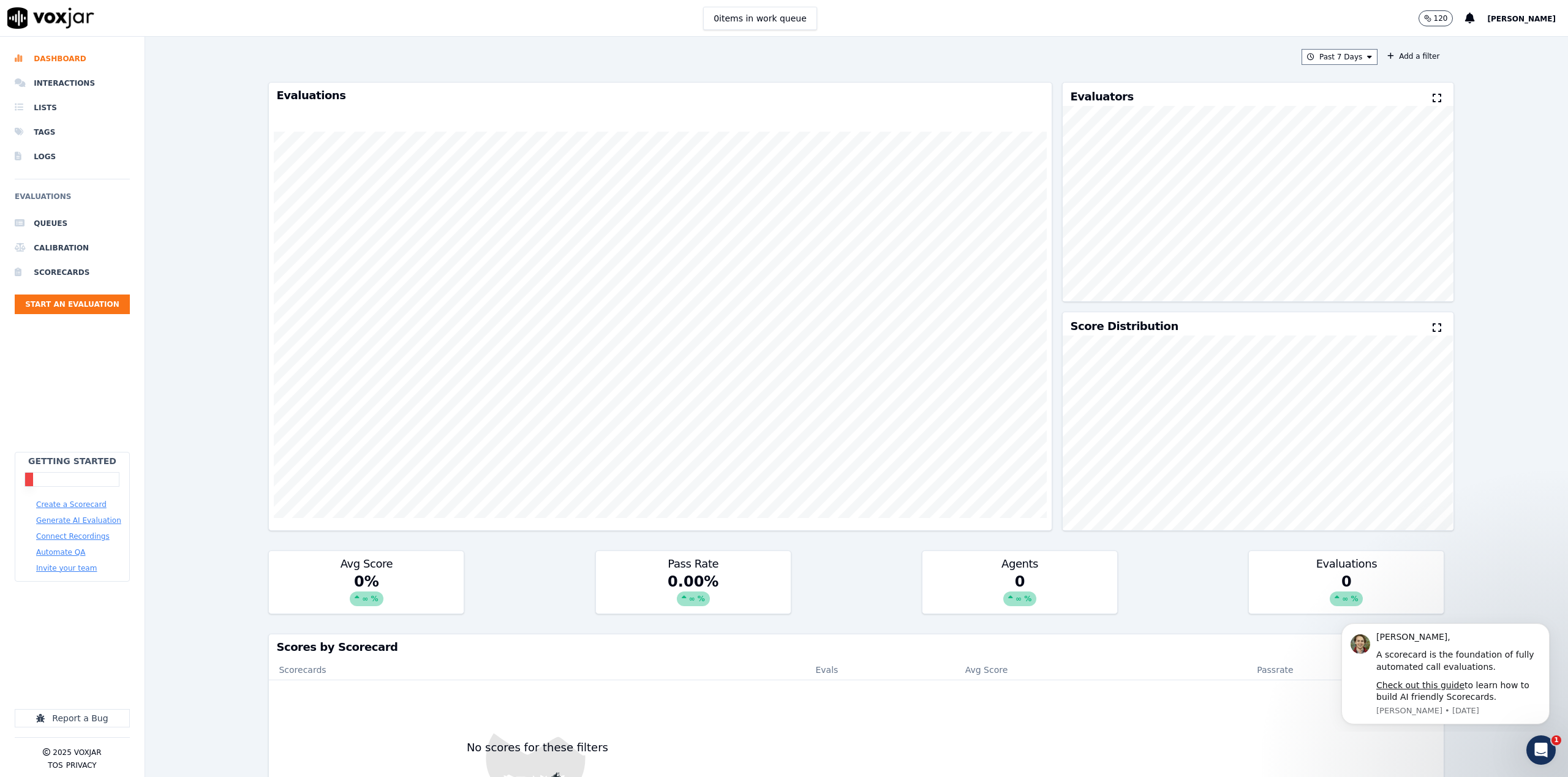
click at [145, 540] on div "Past 7 Days Add a filter Evaluations Evaluators Score Distribution Avg Score 0 …" at bounding box center [857, 406] width 1423 height 740
click at [74, 72] on li "Interactions" at bounding box center [72, 83] width 115 height 25
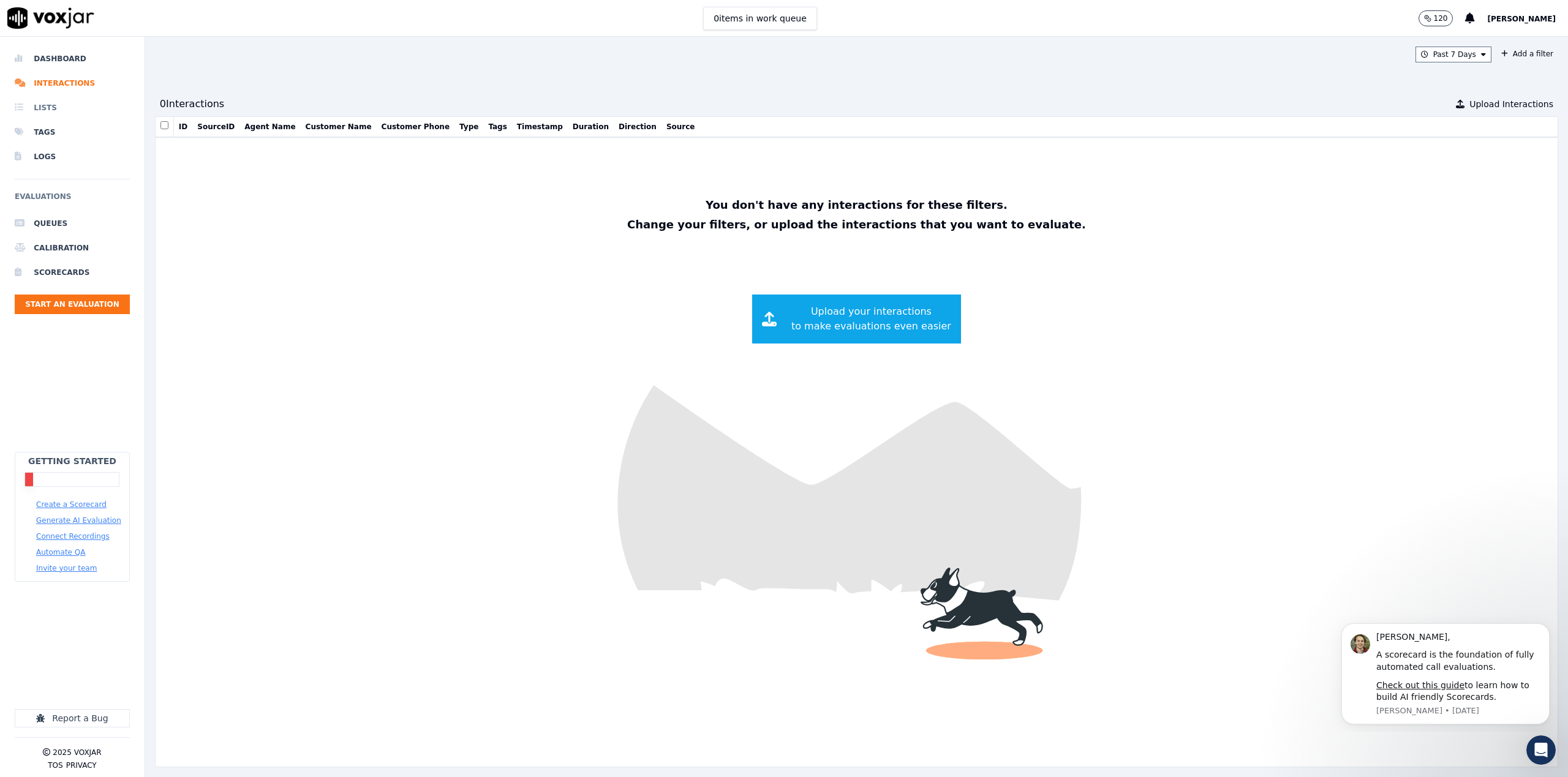
click at [45, 105] on li "Lists" at bounding box center [72, 108] width 115 height 25
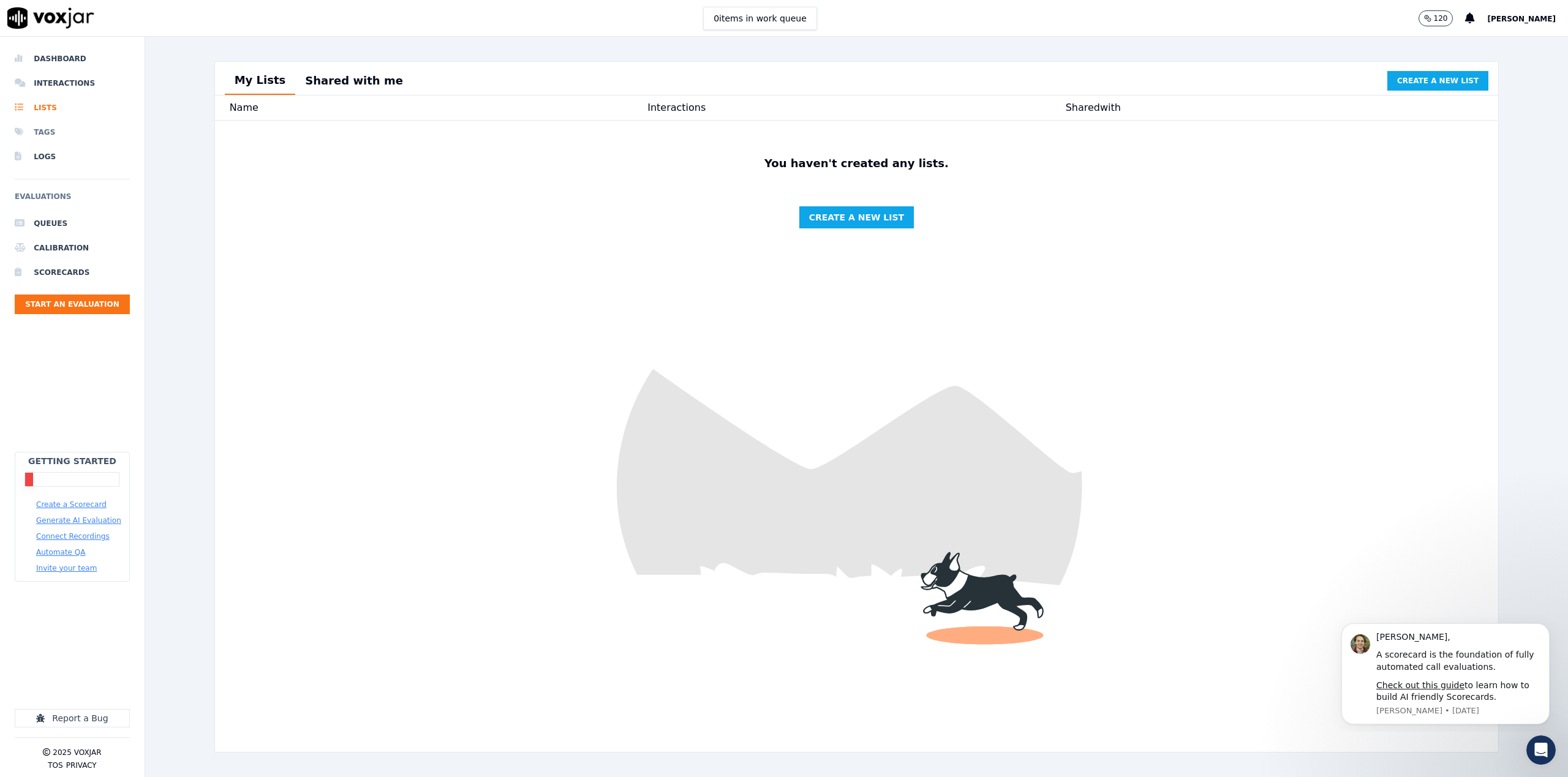
click at [44, 133] on li "Tags" at bounding box center [72, 131] width 115 height 25
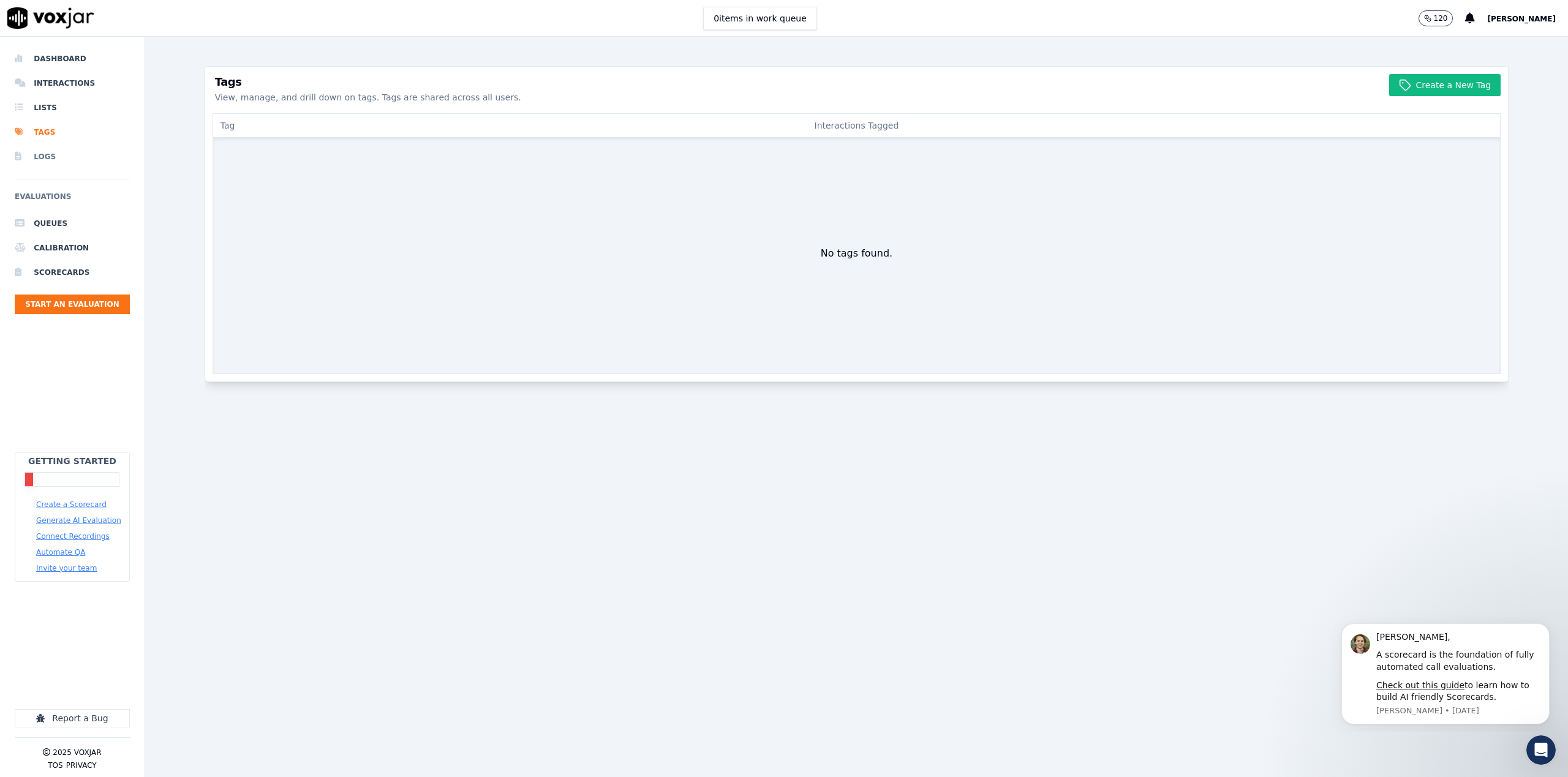
click at [42, 157] on li "Logs" at bounding box center [72, 156] width 115 height 25
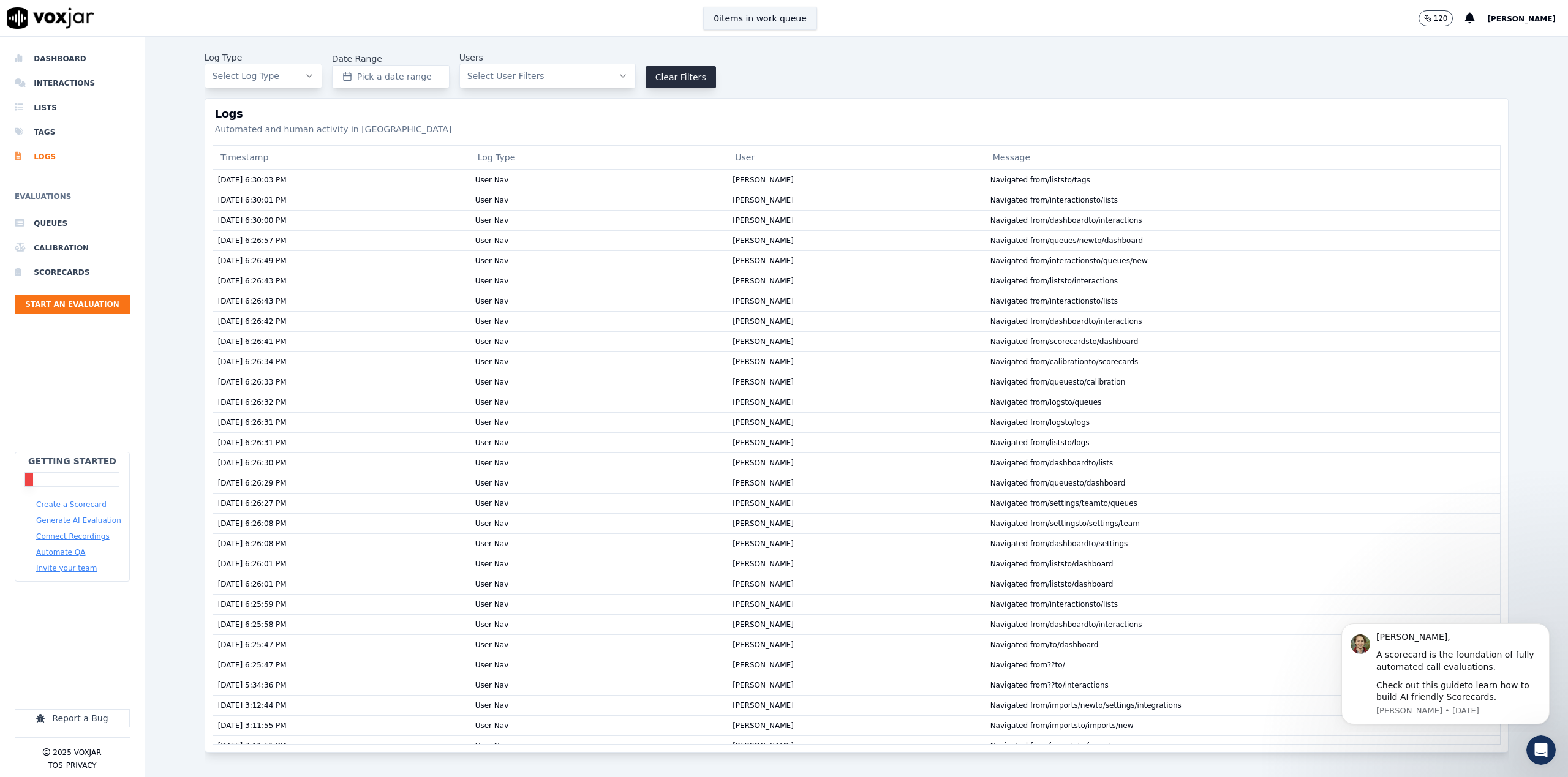
click at [725, 16] on button "0 items in work queue" at bounding box center [760, 17] width 114 height 23
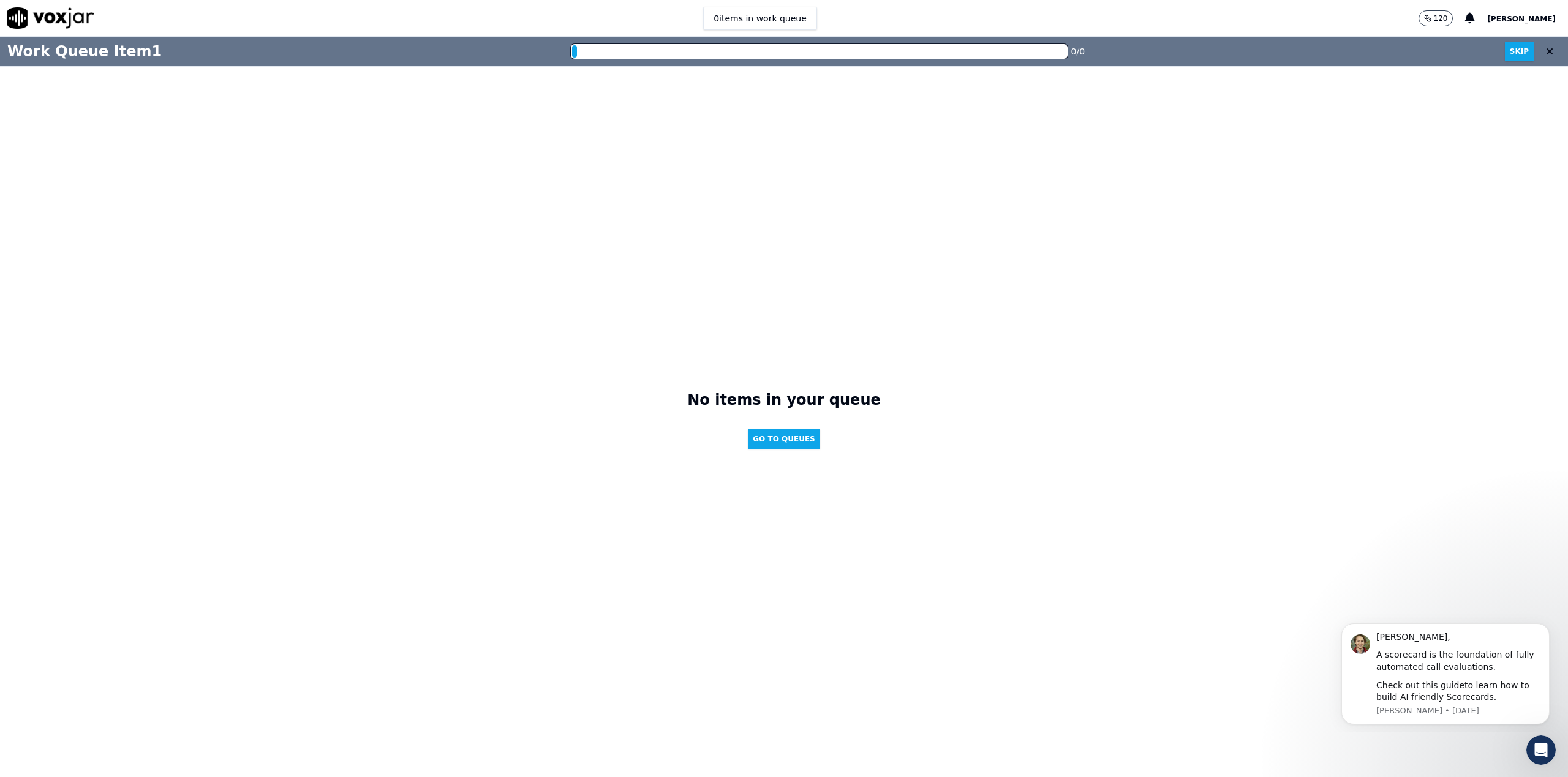
click at [1524, 17] on span "[PERSON_NAME]" at bounding box center [1521, 18] width 68 height 8
click at [1479, 33] on div "Settings" at bounding box center [1495, 40] width 132 height 19
click at [1525, 5] on div "120 [PERSON_NAME]" at bounding box center [1494, 18] width 150 height 37
click at [1553, 51] on button at bounding box center [1550, 51] width 22 height 25
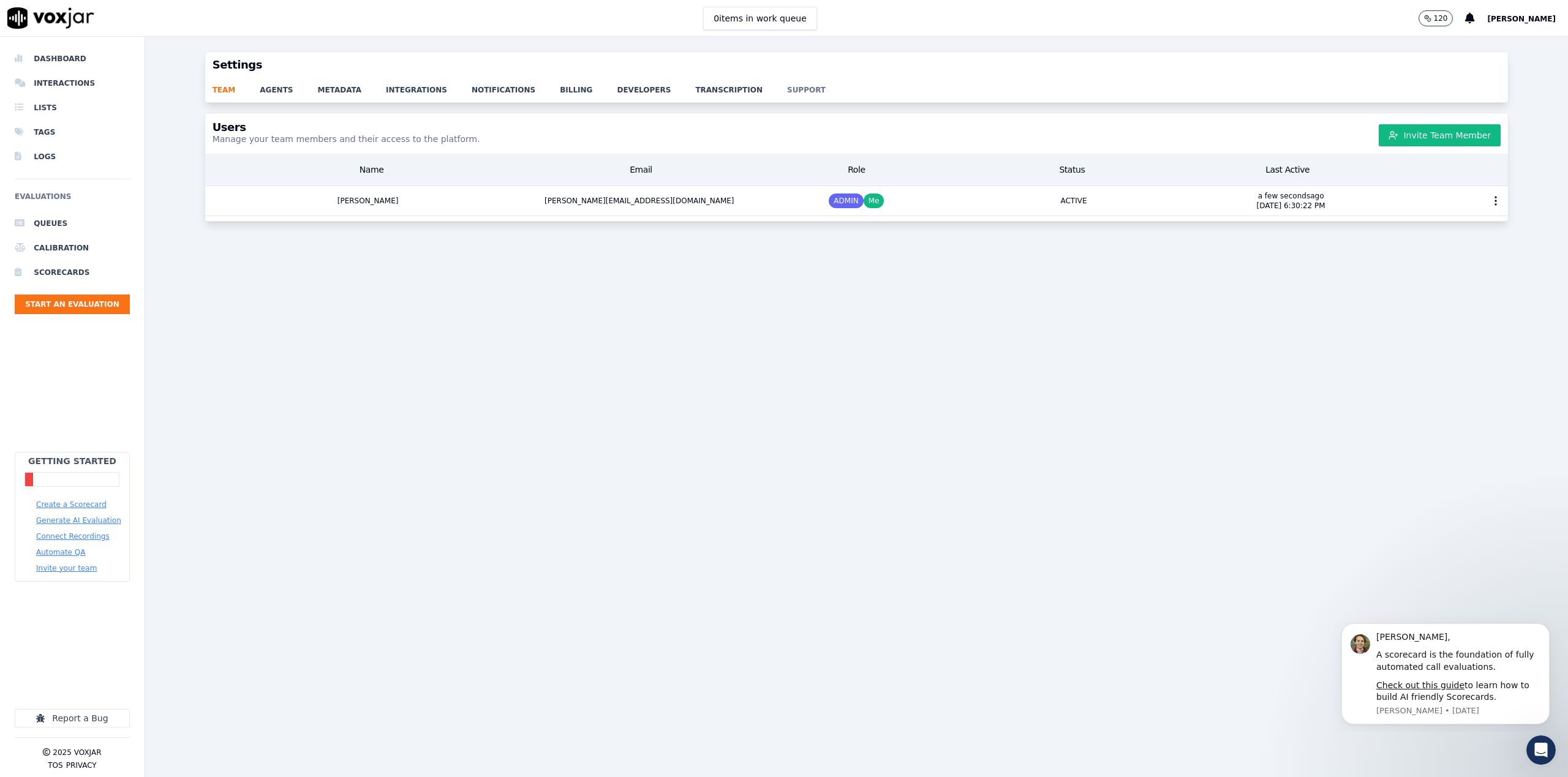
click at [787, 92] on link "support" at bounding box center [818, 86] width 63 height 17
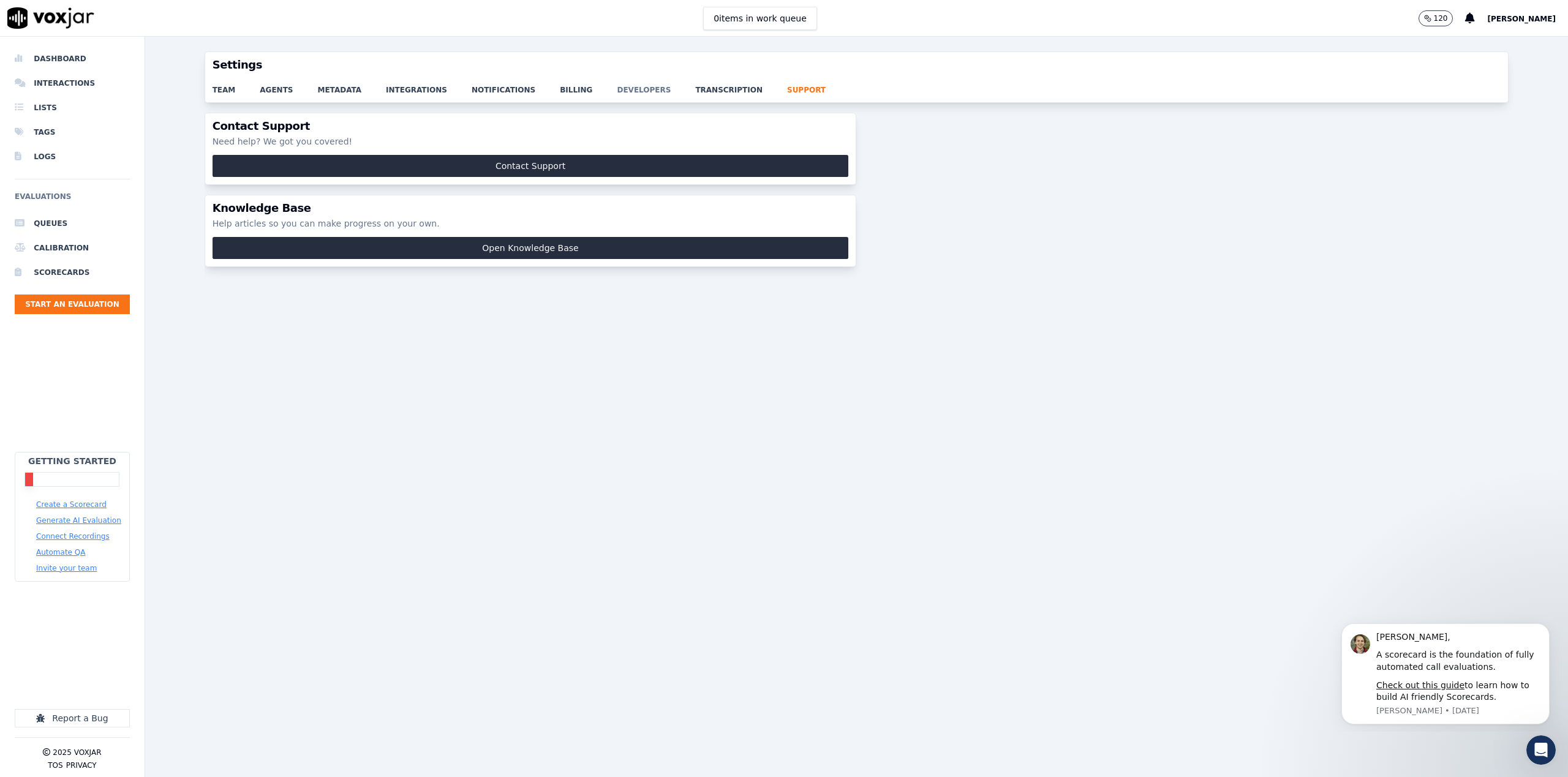
click at [618, 92] on link "developers" at bounding box center [657, 86] width 79 height 17
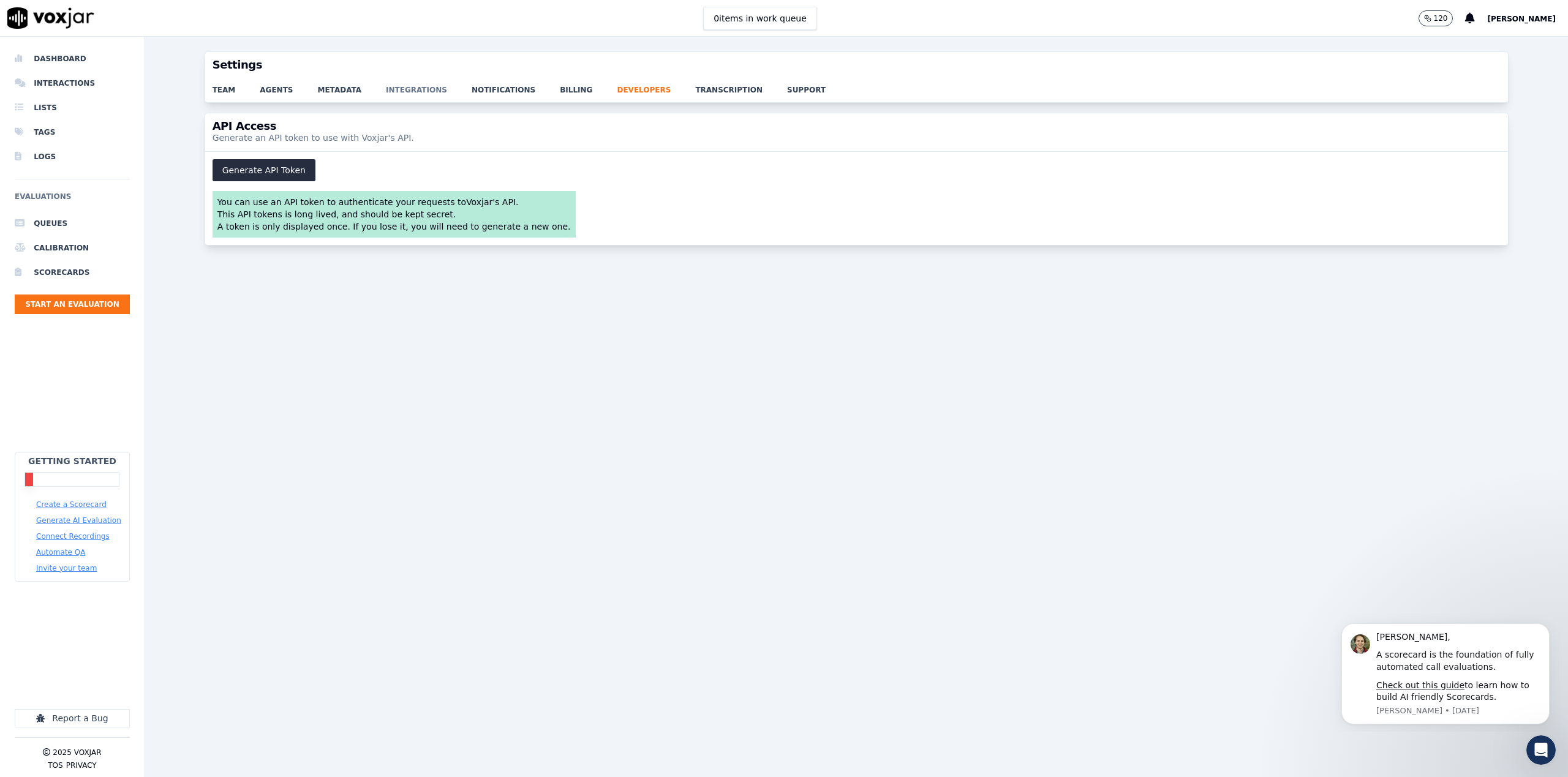
click at [417, 88] on link "integrations" at bounding box center [429, 86] width 86 height 17
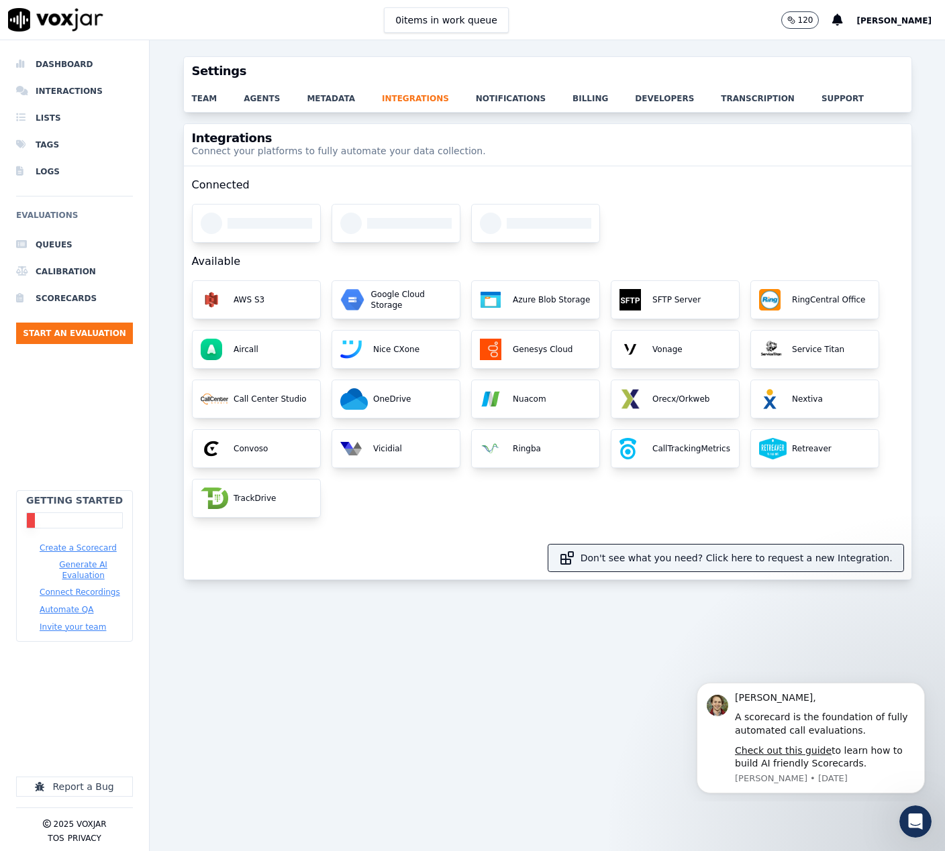
click at [417, 631] on div "Integrations Connect your platforms to fully automate your data collection. Con…" at bounding box center [547, 479] width 795 height 712
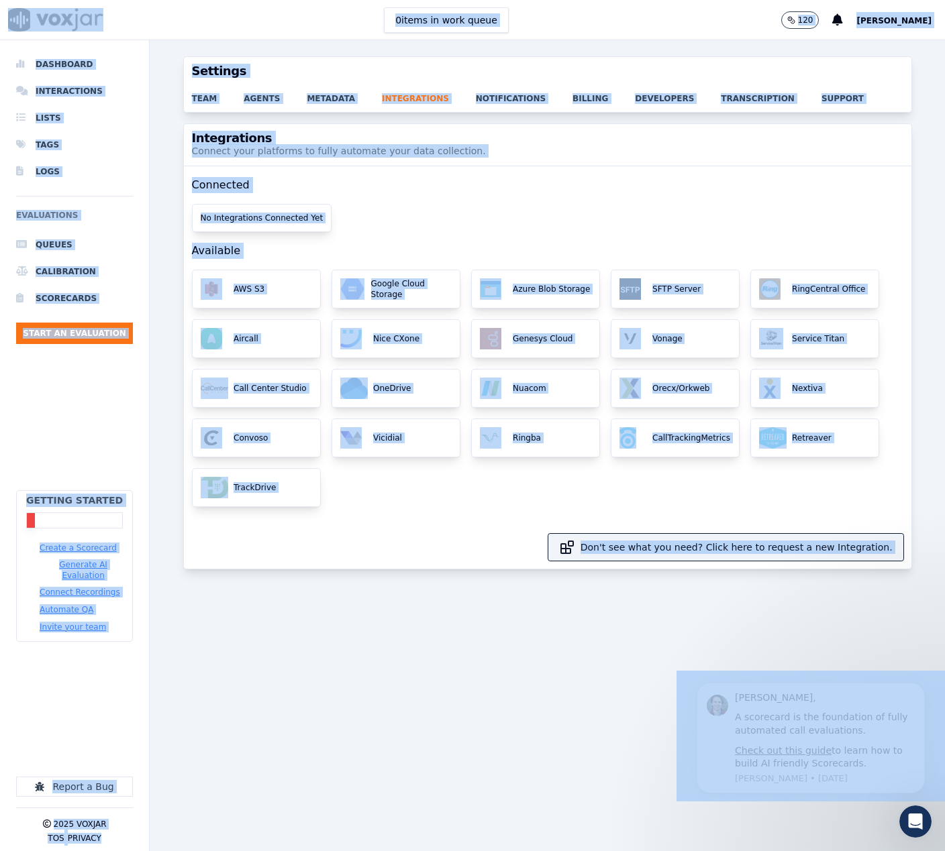
click at [294, 727] on div "Integrations Connect your platforms to fully automate your data collection. Con…" at bounding box center [547, 479] width 795 height 712
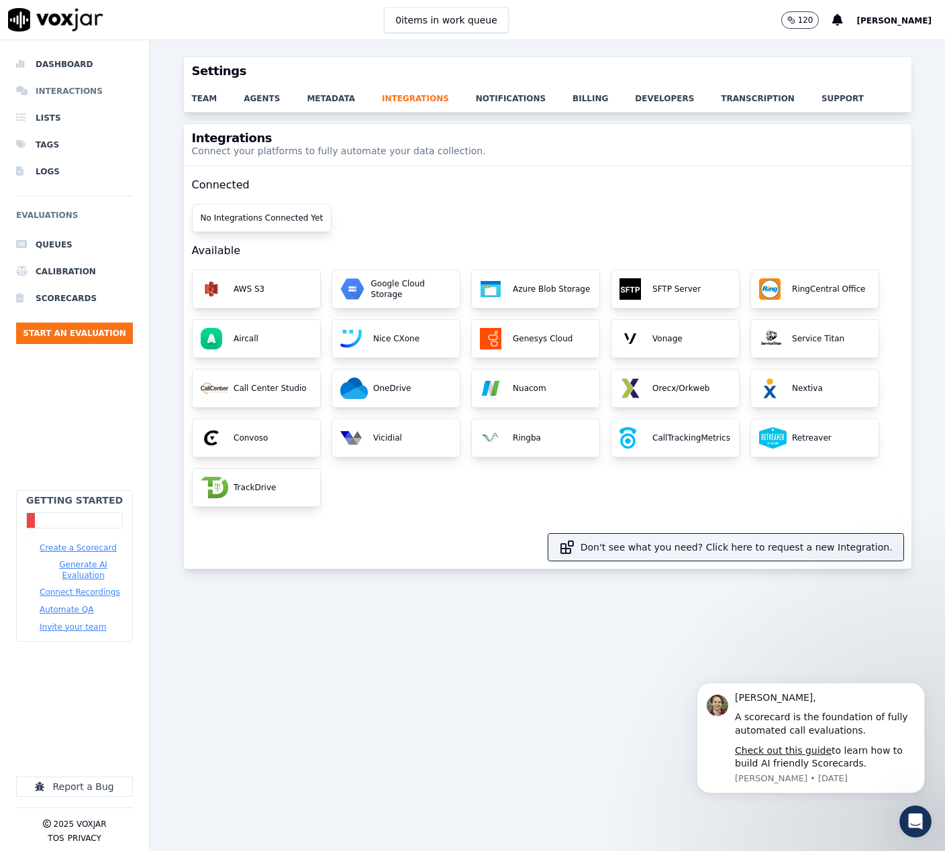
click at [55, 80] on li "Interactions" at bounding box center [74, 91] width 117 height 27
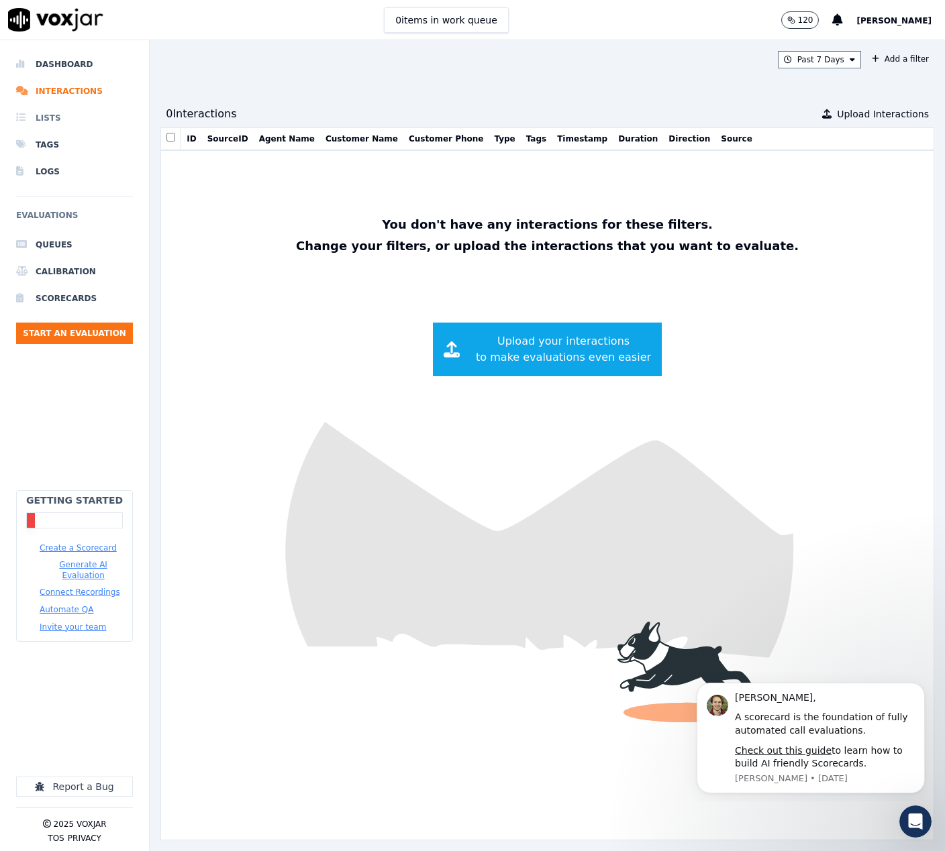
click at [45, 111] on li "Lists" at bounding box center [74, 118] width 117 height 27
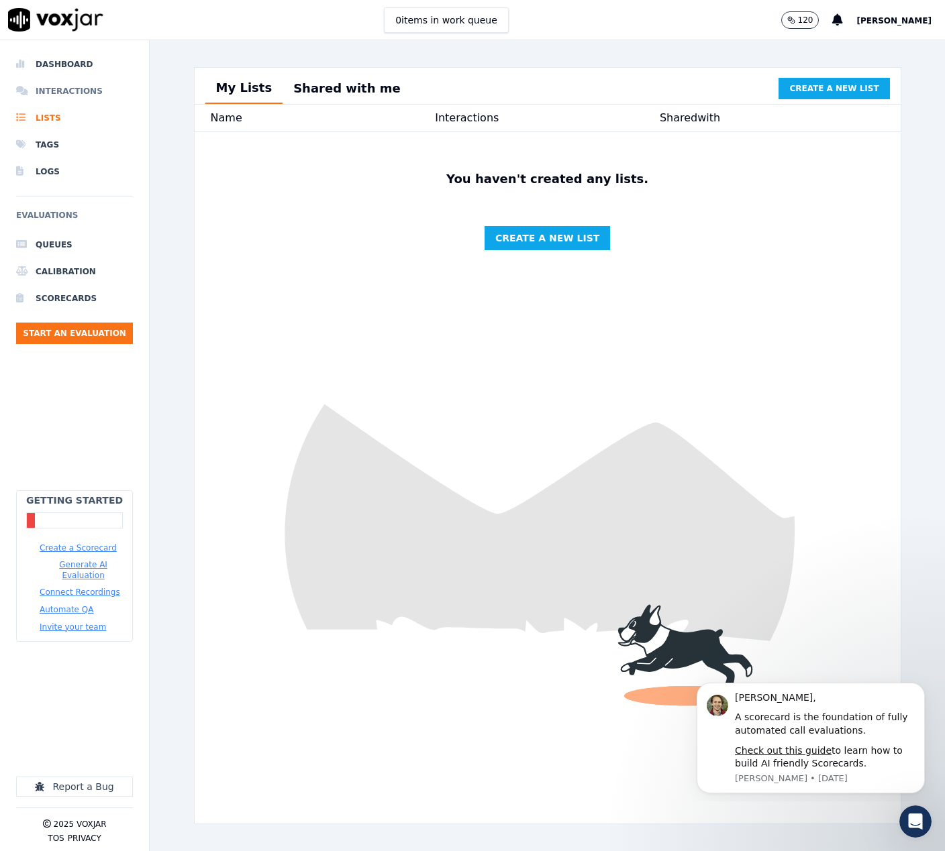
click at [56, 89] on li "Interactions" at bounding box center [74, 91] width 117 height 27
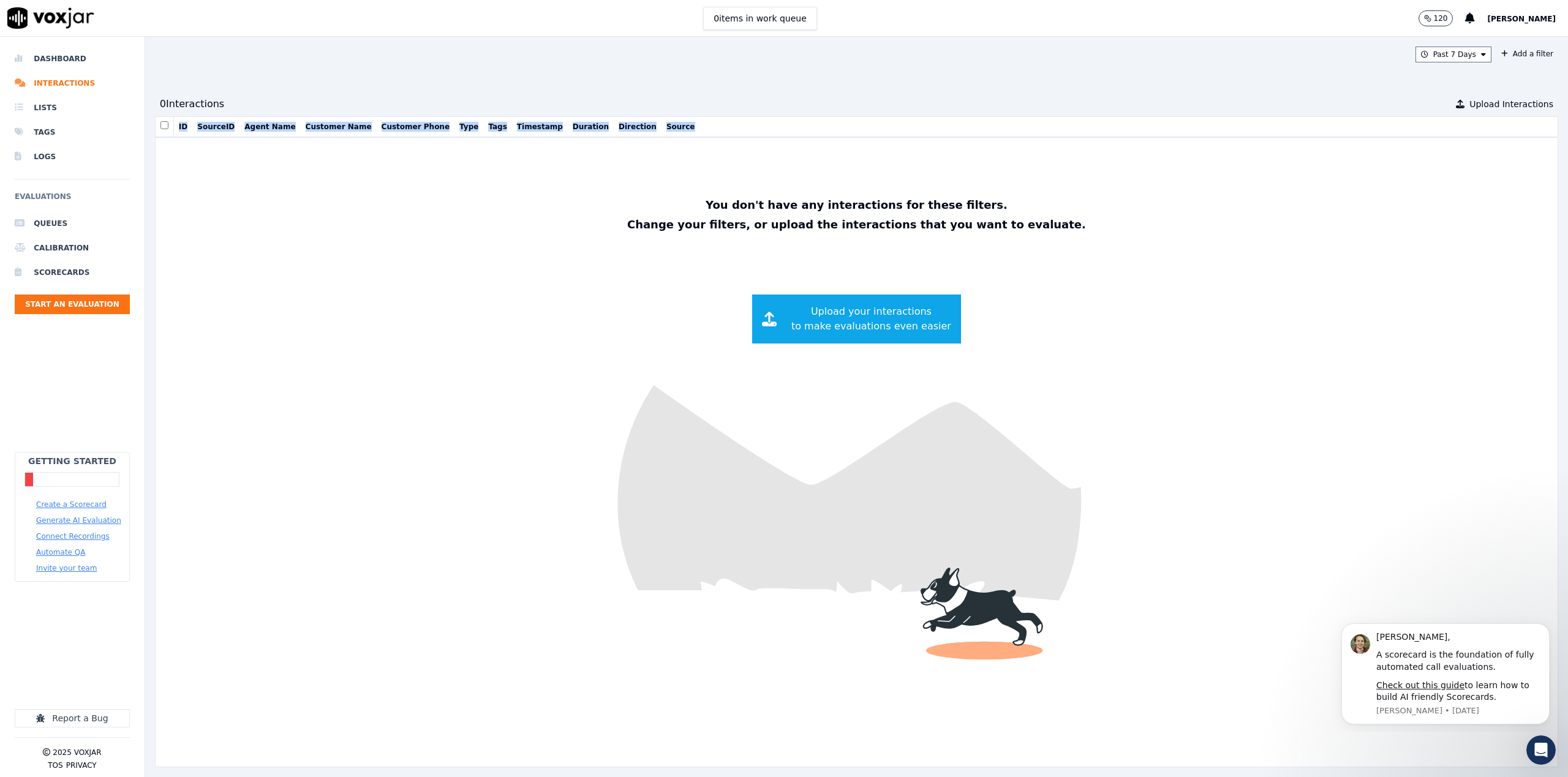
drag, startPoint x: 176, startPoint y: 126, endPoint x: 670, endPoint y: 131, distance: 494.0
click at [670, 131] on tr "ID SourceID Agent Name Customer Name Customer Phone Type Tags Timestamp Duratio…" at bounding box center [857, 126] width 1404 height 21
copy tr "ID SourceID Agent Name Customer Name Customer Phone Type Tags Timestamp Duratio…"
click at [216, 272] on img at bounding box center [857, 452] width 1403 height 629
click at [50, 271] on li "Scorecards" at bounding box center [72, 272] width 115 height 25
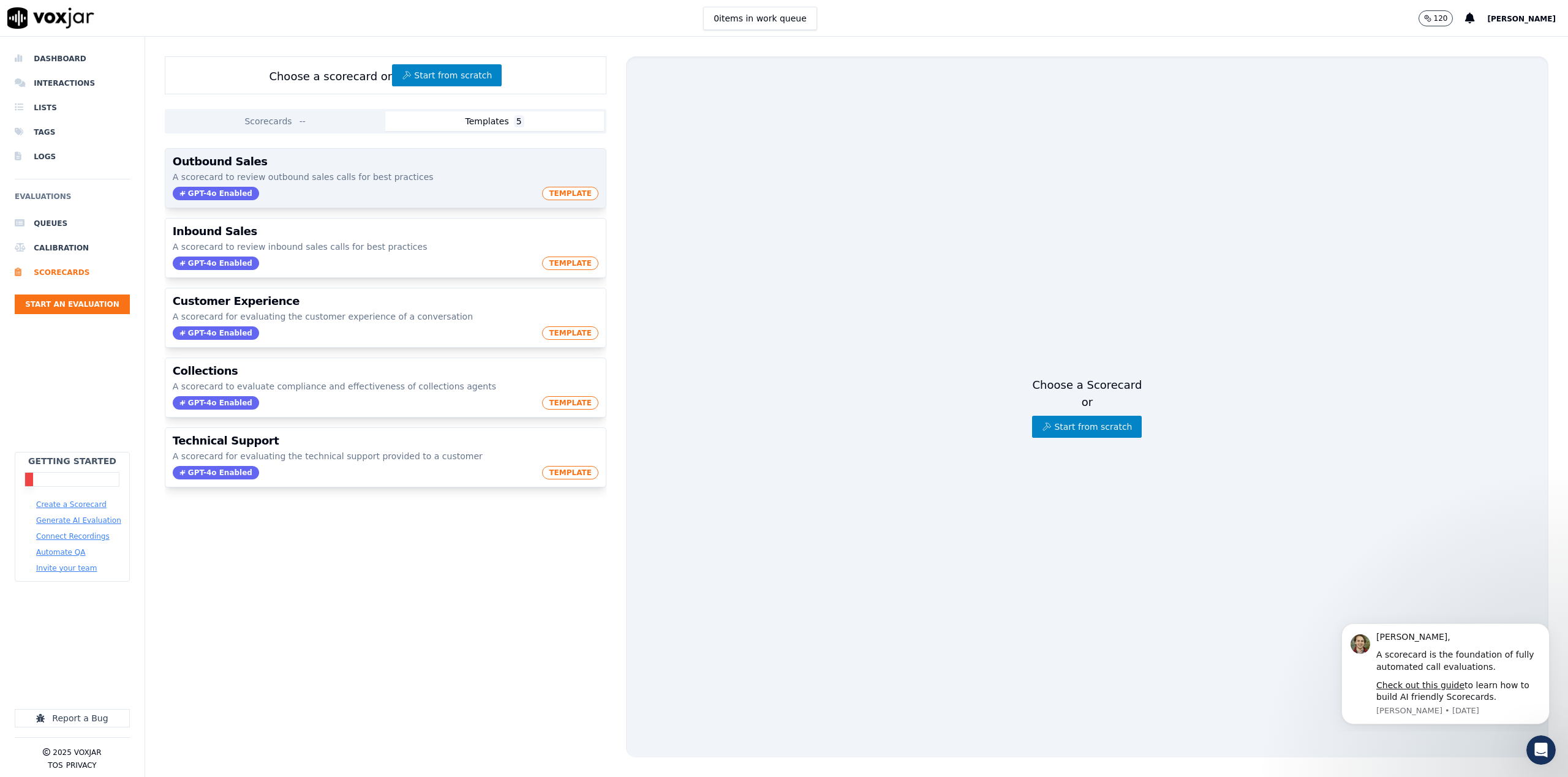
click at [310, 165] on h3 "Outbound Sales" at bounding box center [385, 162] width 426 height 11
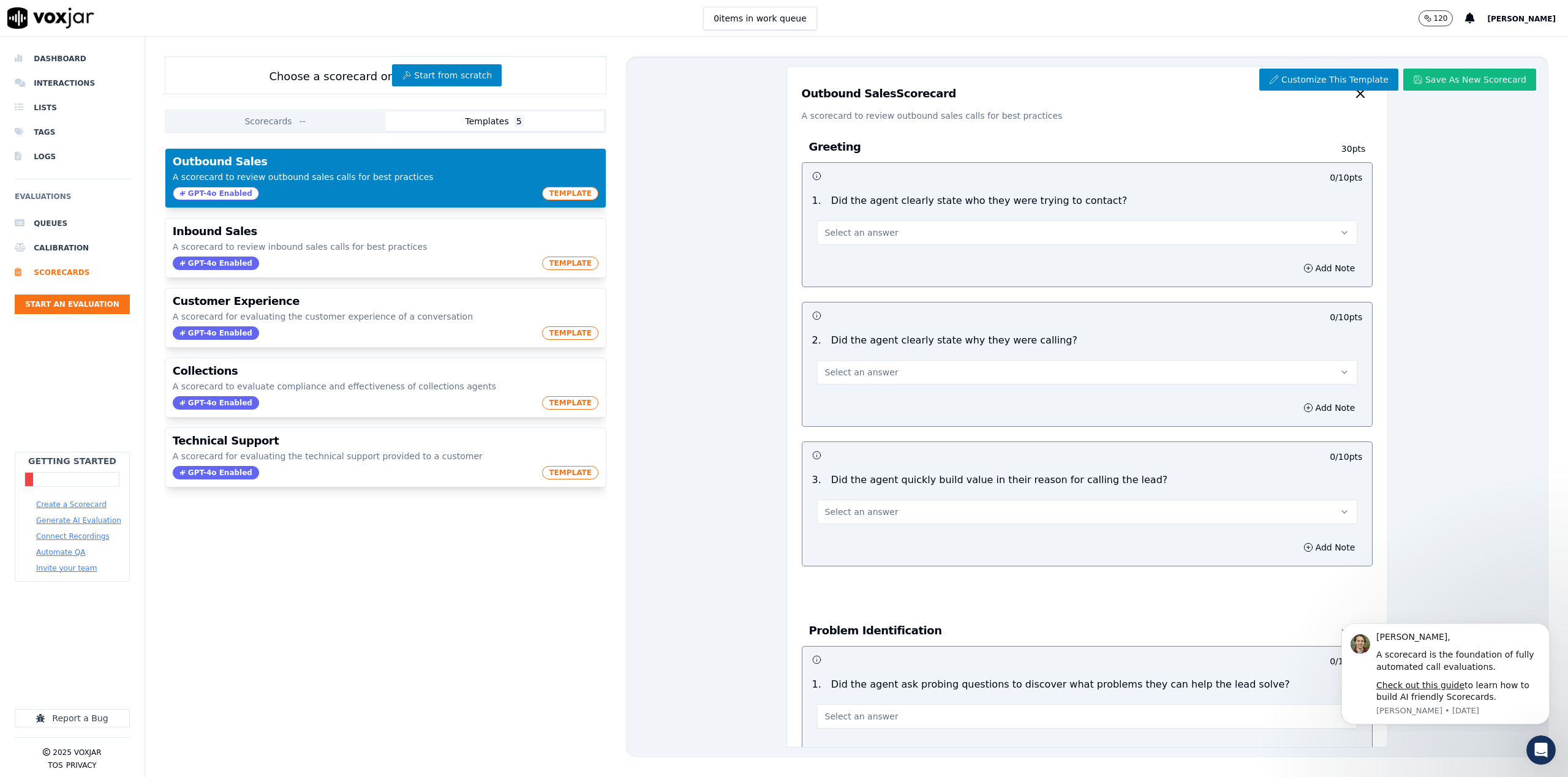
click at [693, 257] on div "Customize This Template Save As New Scorecard Outbound Sales Scorecard A scorec…" at bounding box center [1088, 407] width 922 height 701
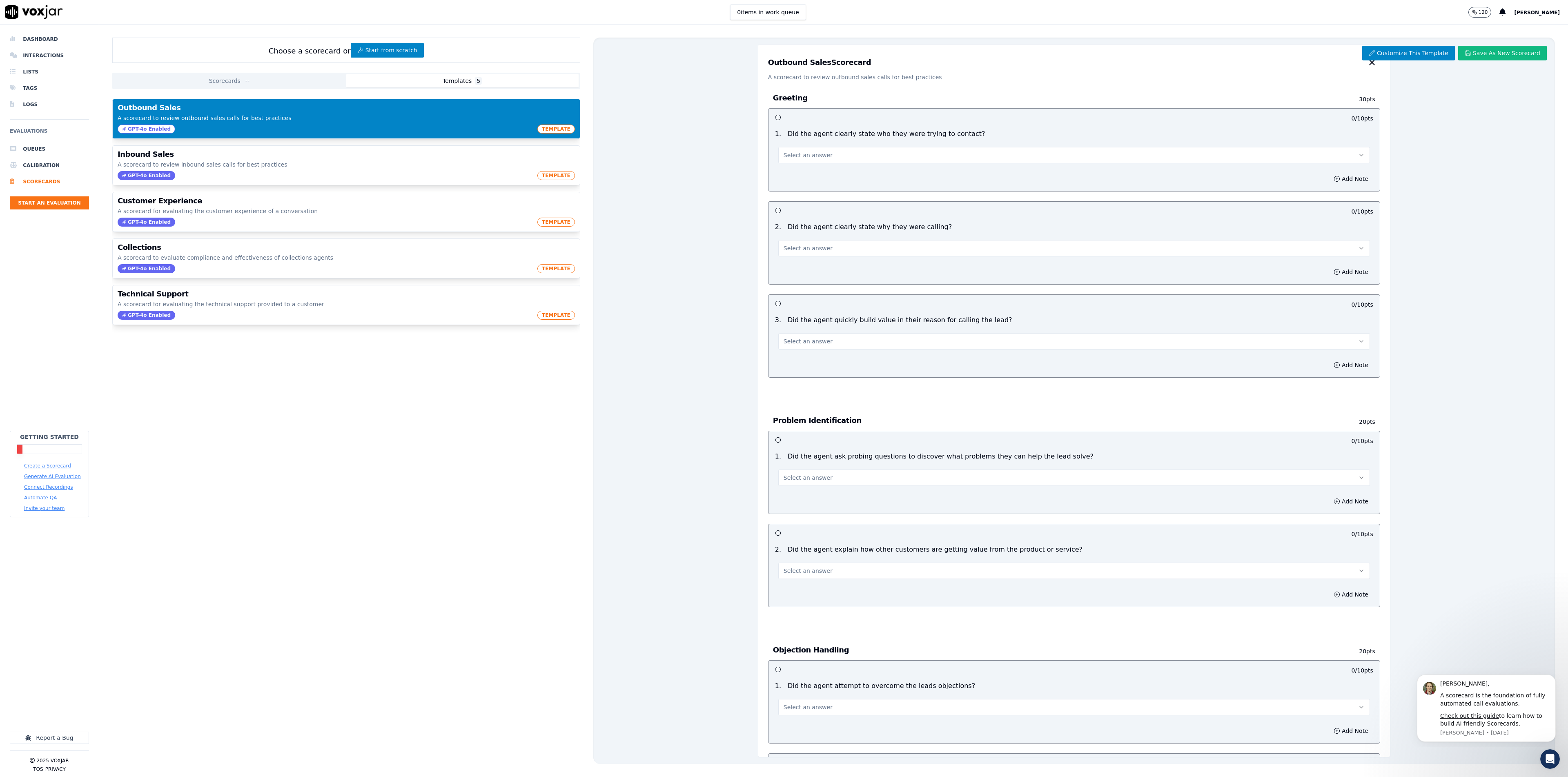
drag, startPoint x: 762, startPoint y: 63, endPoint x: 970, endPoint y: 599, distance: 574.9
click at [970, 599] on div "Outbound Sales Scorecard A scorecard to review outbound sales calls for best pr…" at bounding box center [1074, 400] width 632 height 713
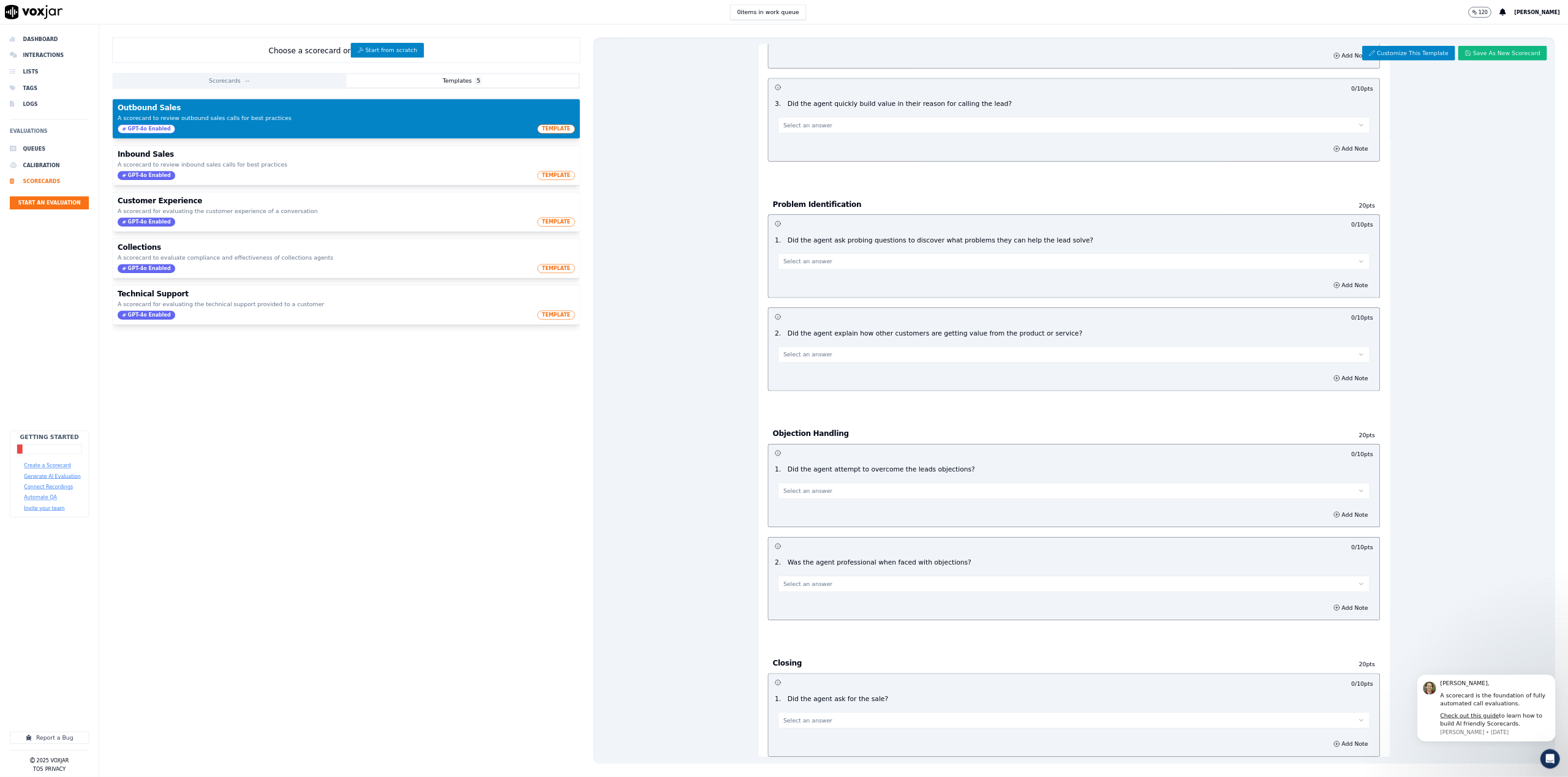
scroll to position [503, 0]
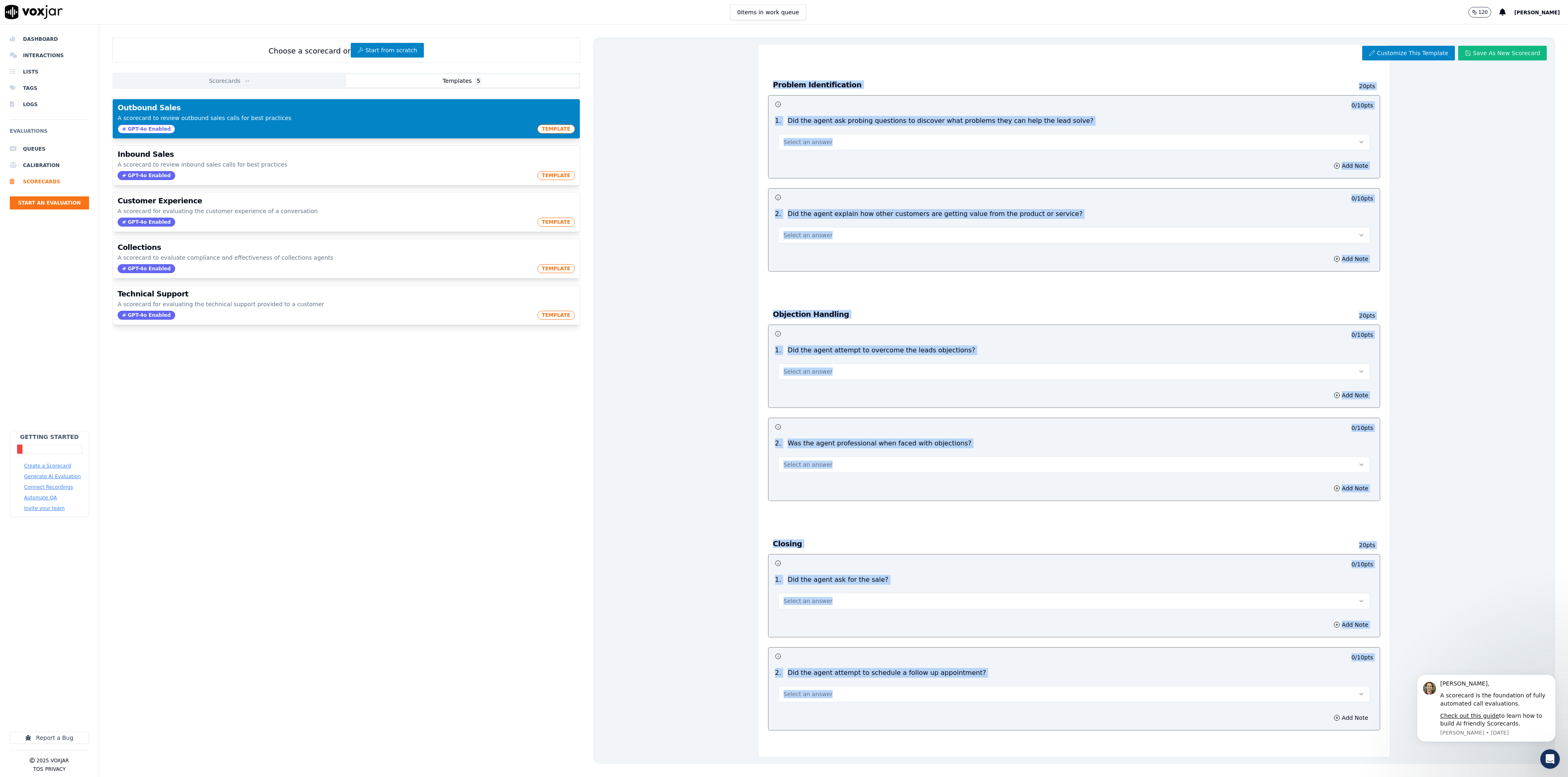
click at [923, 690] on div "Add Note" at bounding box center [1074, 717] width 611 height 24
copy div "Outbound Sales Scorecard A scorecard to review outbound sales calls for best pr…"
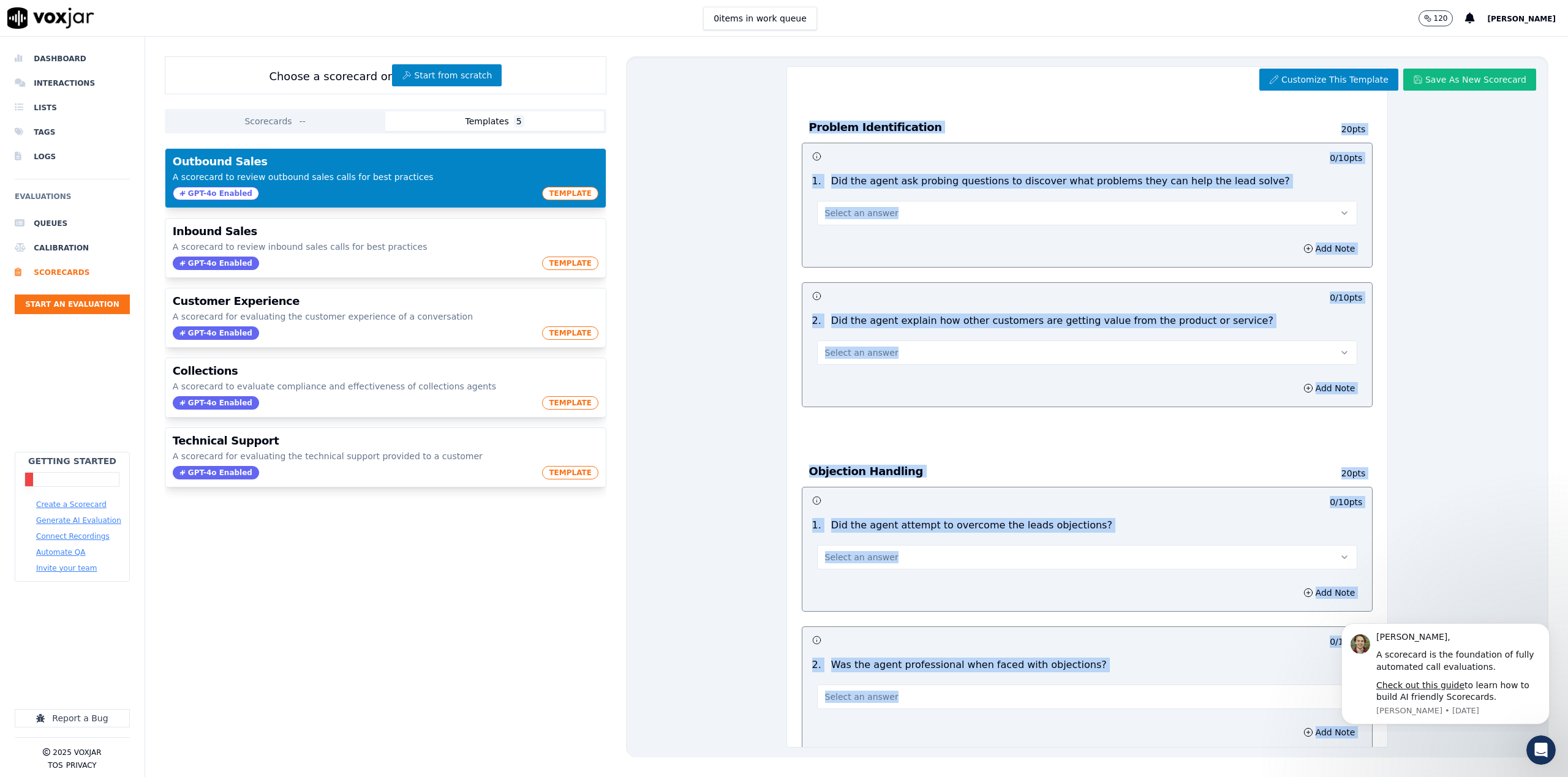
scroll to position [504, 0]
click at [58, 273] on li "Scorecards" at bounding box center [72, 272] width 115 height 25
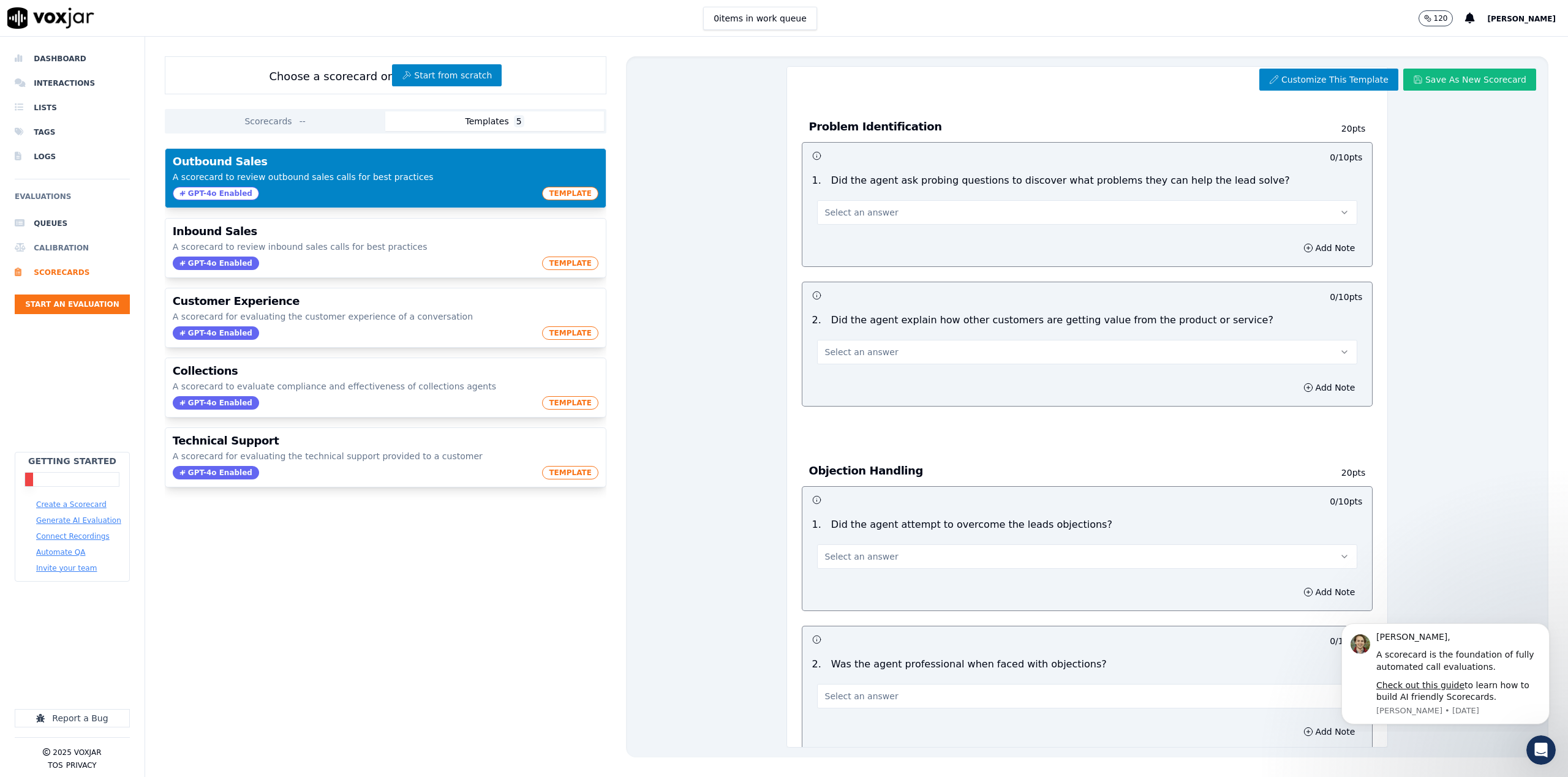
click at [46, 243] on li "Calibration" at bounding box center [72, 247] width 115 height 25
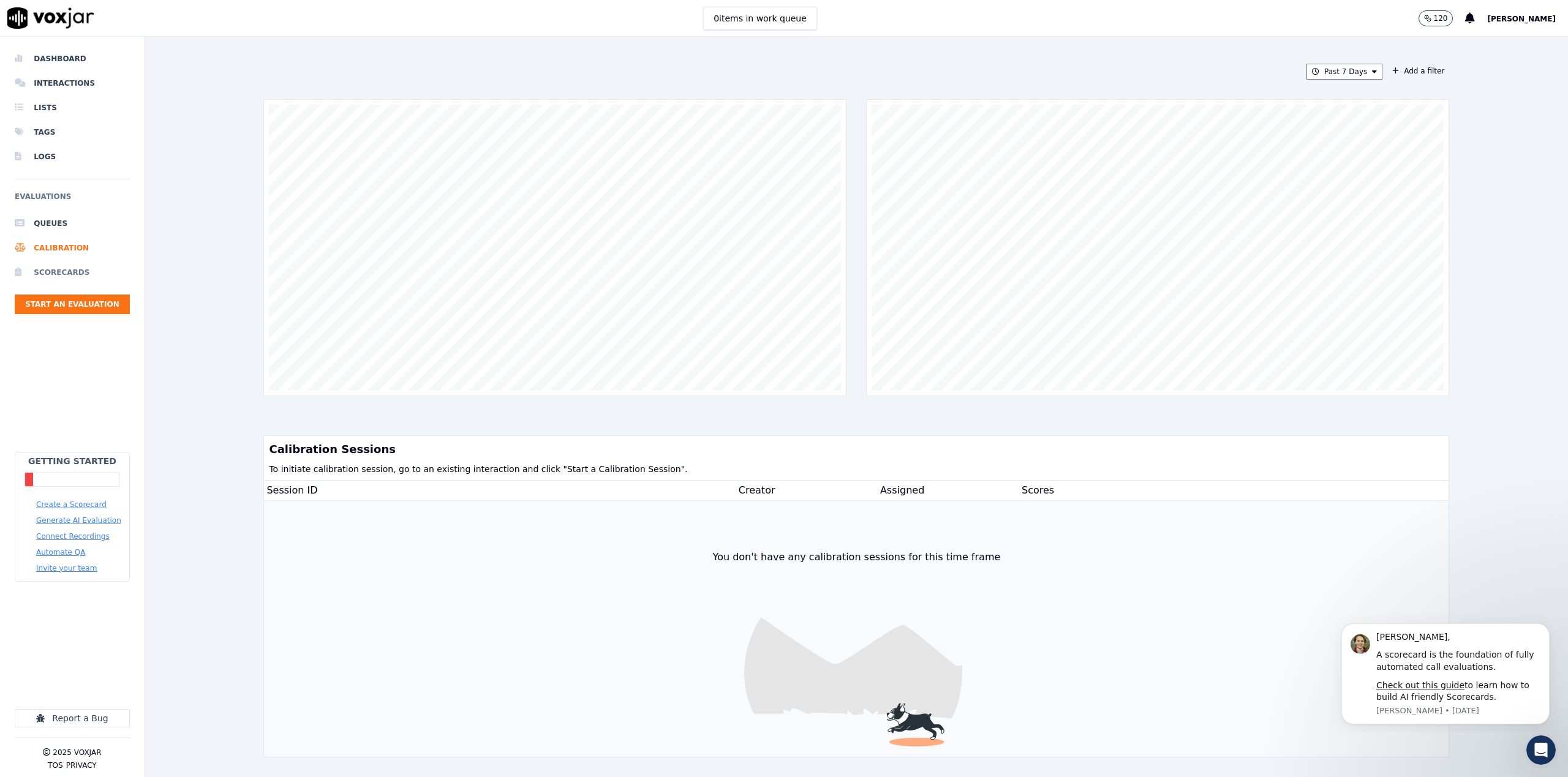
click at [53, 268] on li "Scorecards" at bounding box center [72, 272] width 115 height 25
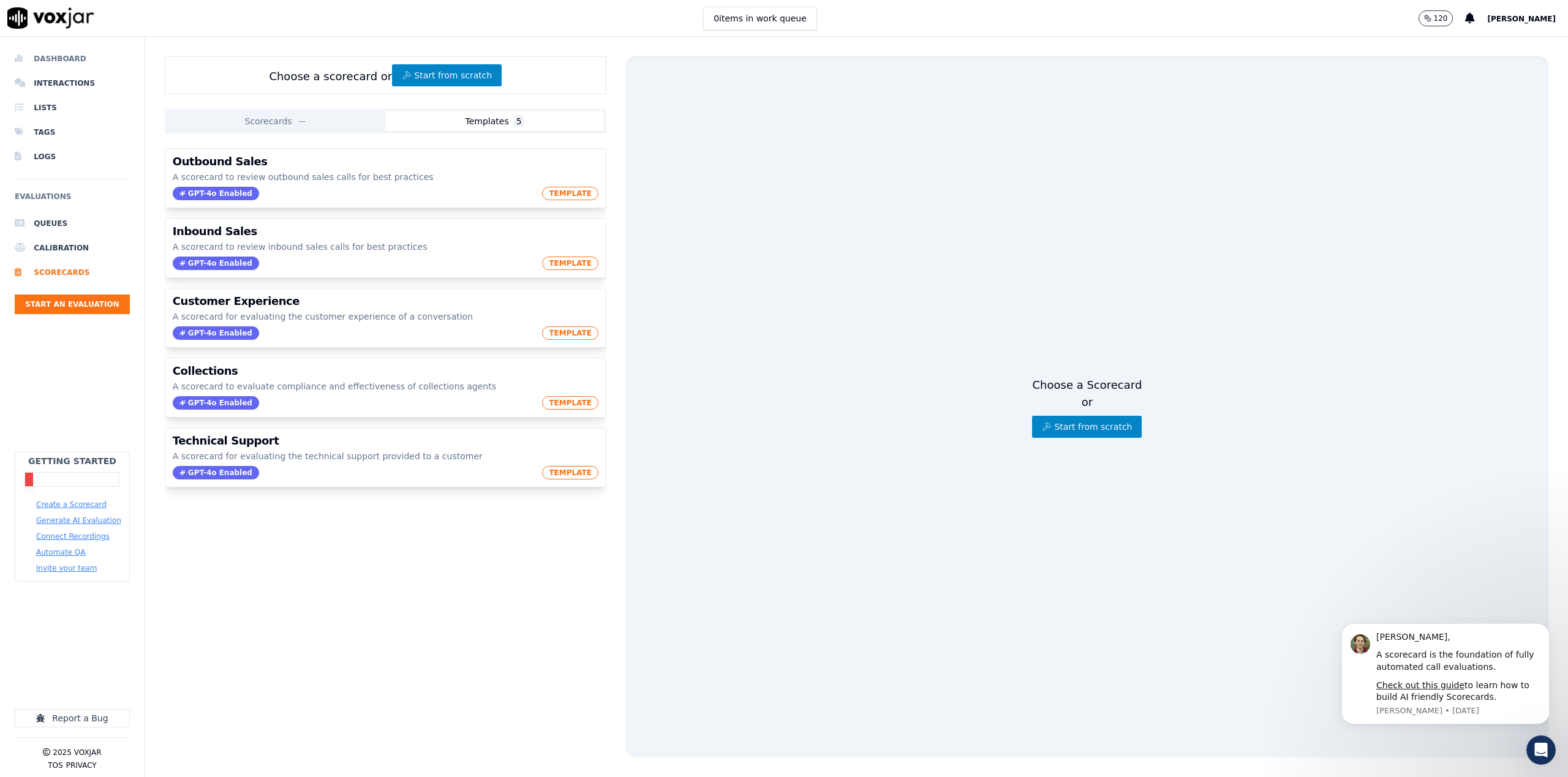
click at [95, 56] on li "Dashboard" at bounding box center [72, 58] width 115 height 25
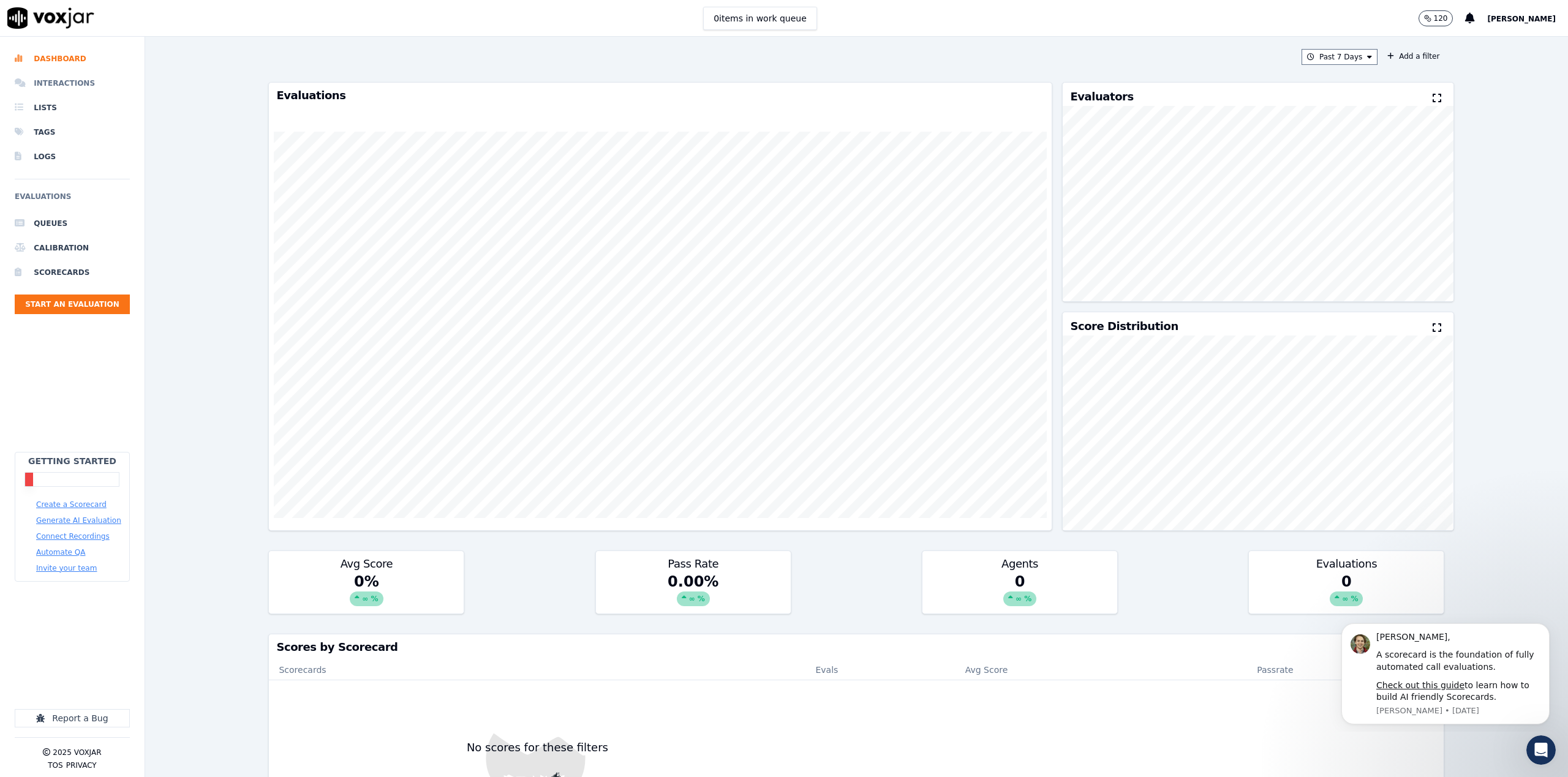
click at [76, 79] on li "Interactions" at bounding box center [72, 83] width 115 height 25
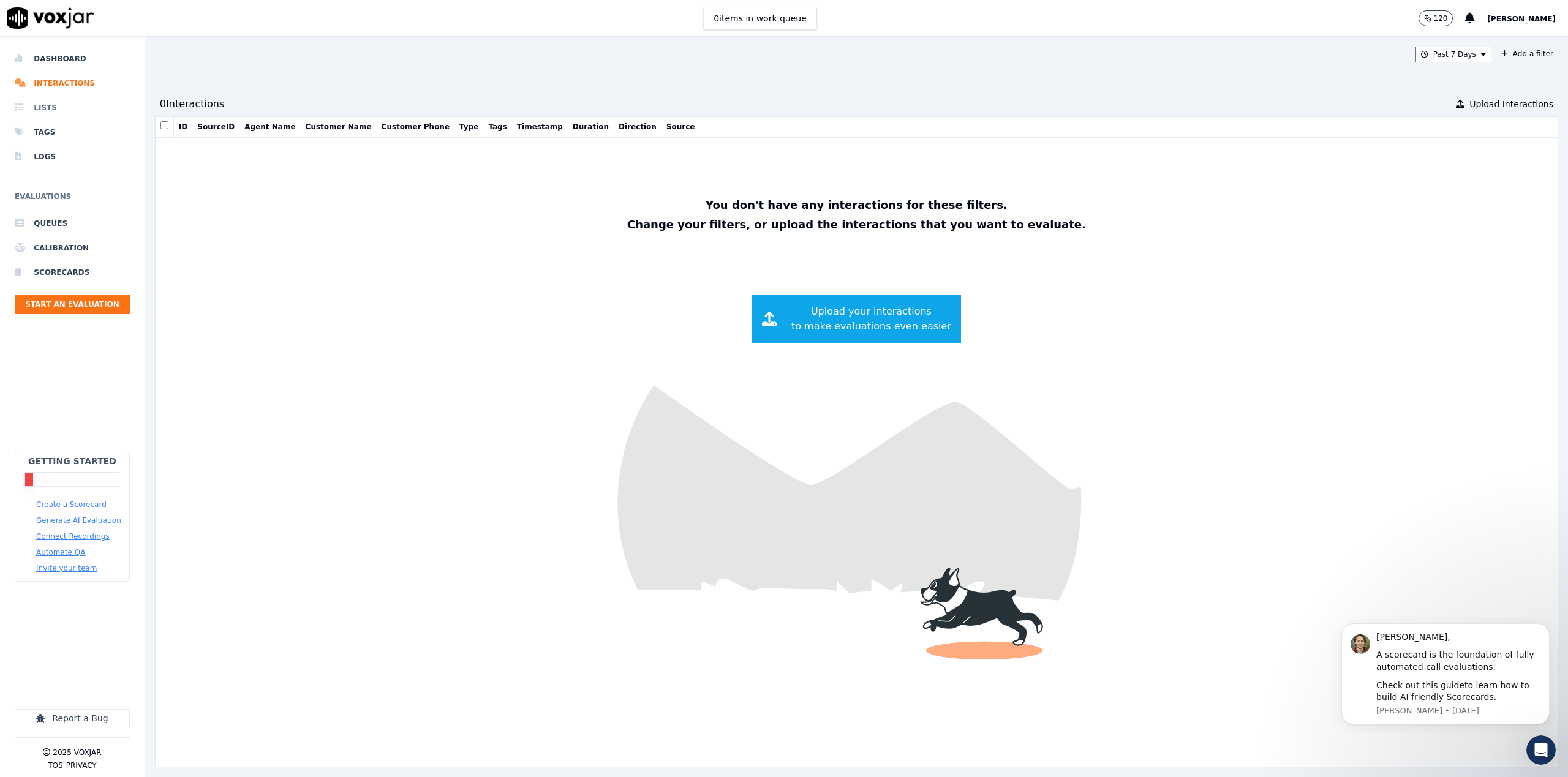
click at [45, 109] on li "Lists" at bounding box center [72, 108] width 115 height 25
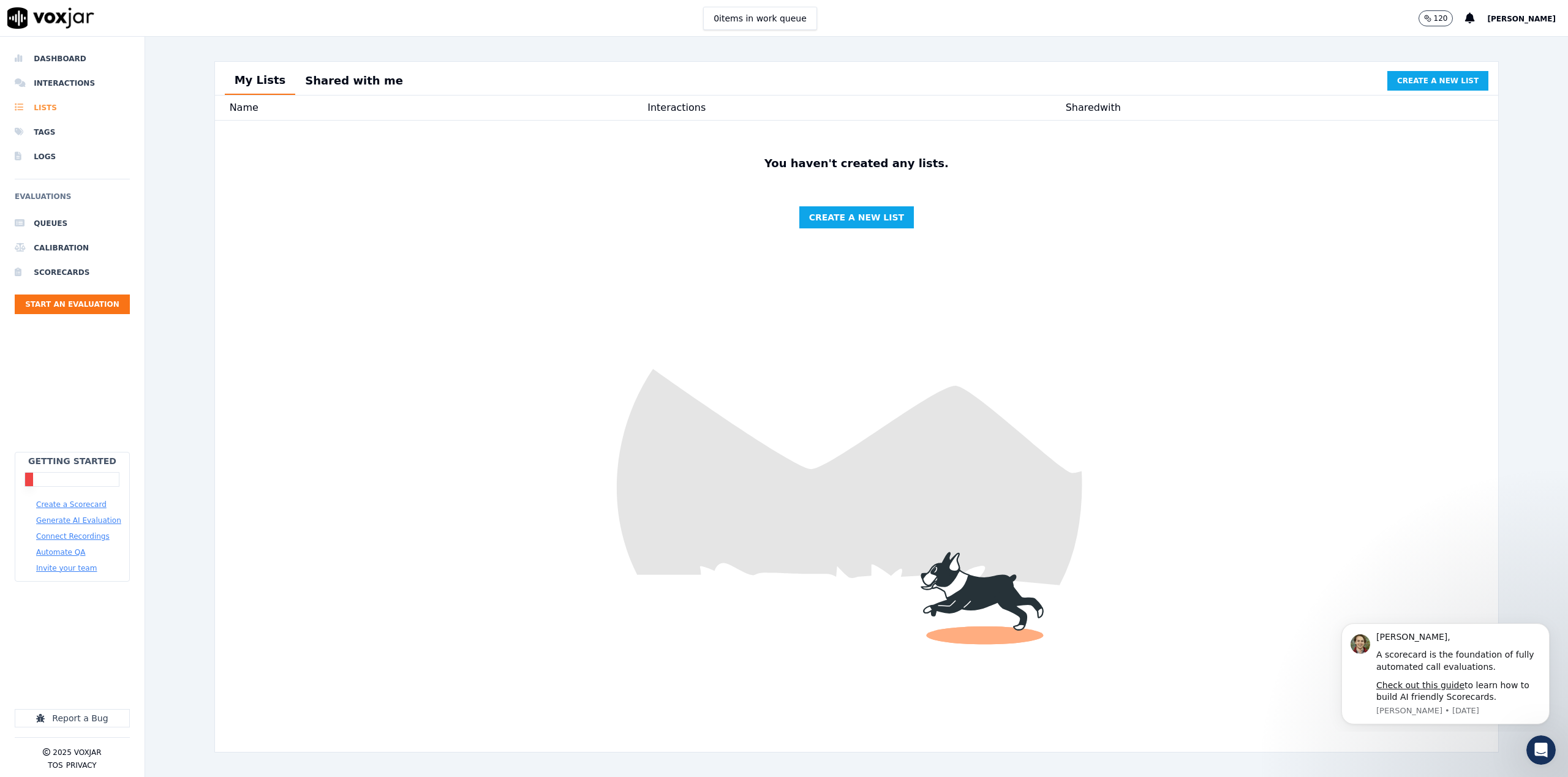
click at [44, 106] on li "Lists" at bounding box center [72, 108] width 115 height 25
click at [39, 135] on li "Tags" at bounding box center [72, 131] width 115 height 25
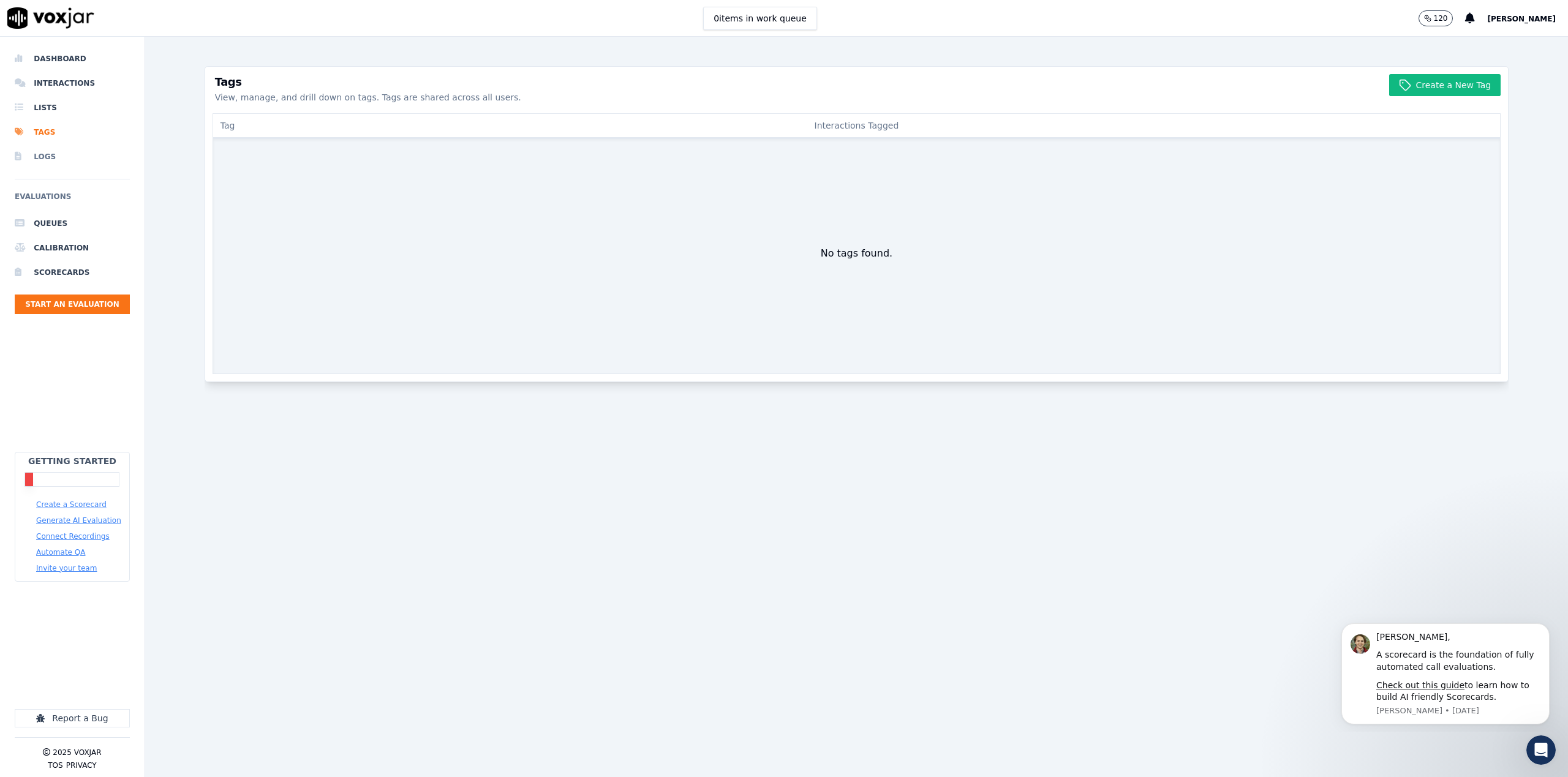
click at [38, 155] on li "Logs" at bounding box center [72, 156] width 115 height 25
